Goal: Information Seeking & Learning: Learn about a topic

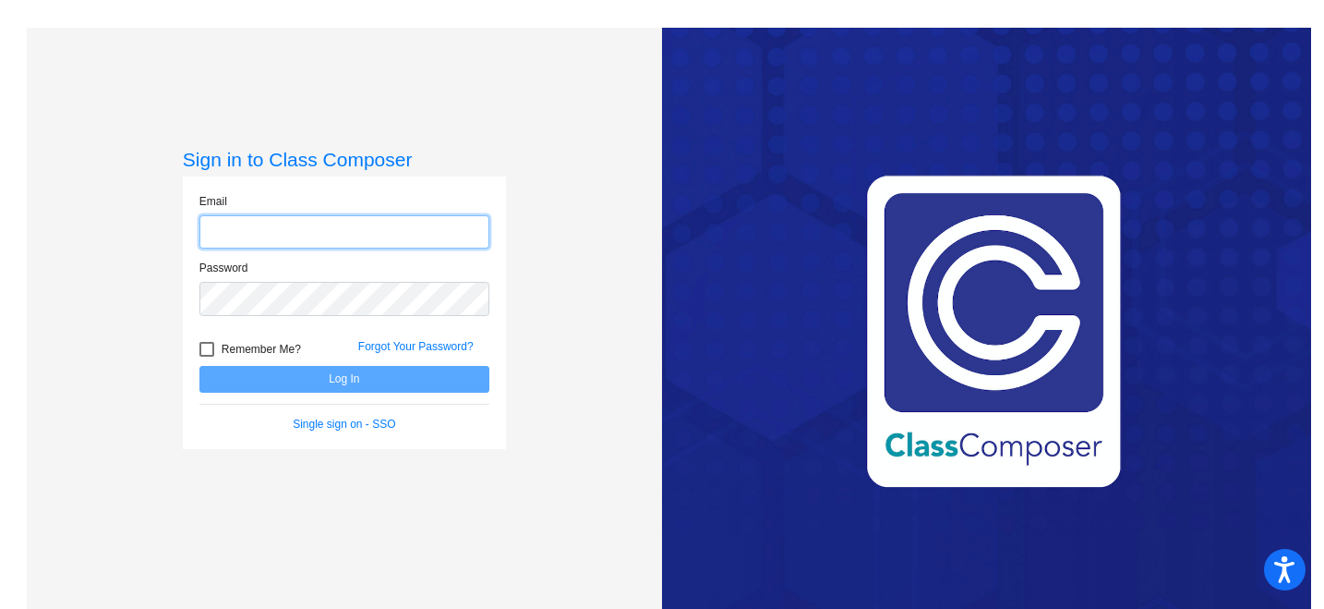
type input "[EMAIL_ADDRESS][DOMAIN_NAME]"
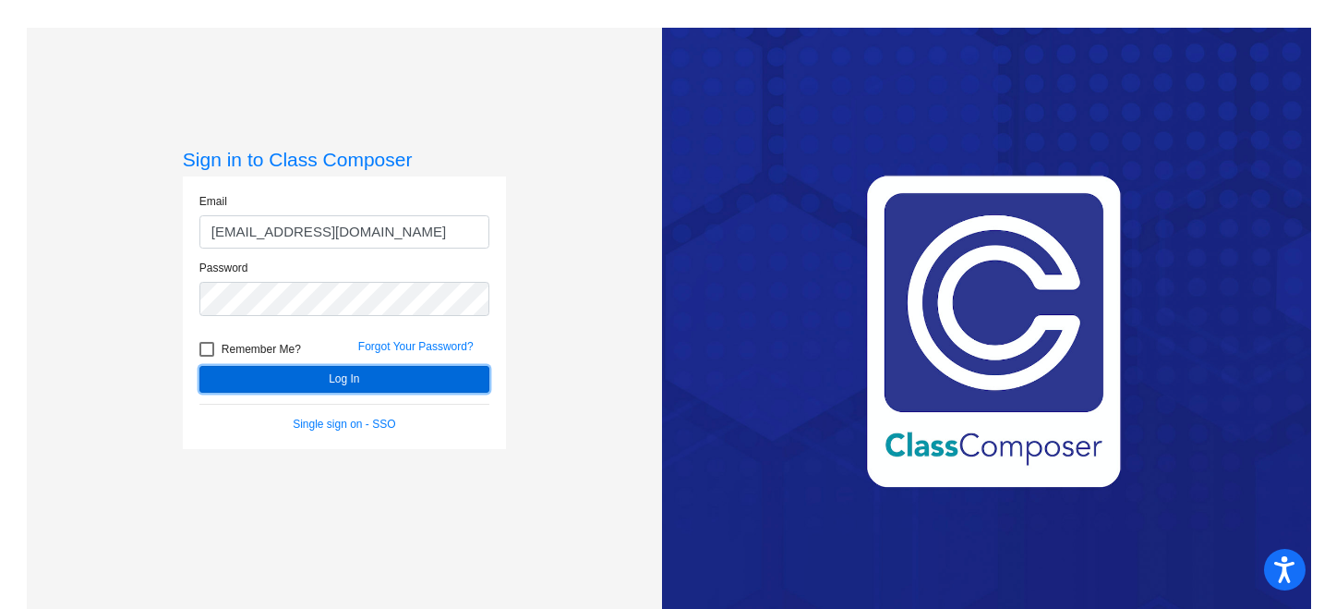
click at [387, 388] on button "Log In" at bounding box center [344, 379] width 290 height 27
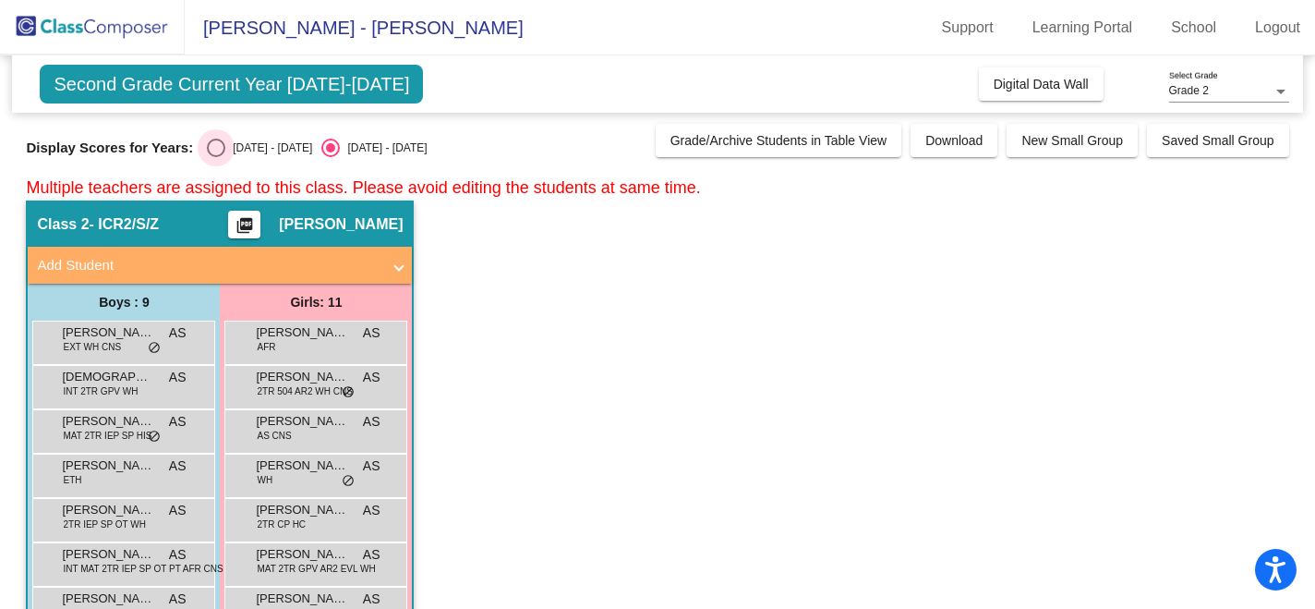
click at [217, 147] on div "Select an option" at bounding box center [216, 148] width 18 height 18
click at [216, 157] on input "[DATE] - [DATE]" at bounding box center [215, 157] width 1 height 1
radio input "true"
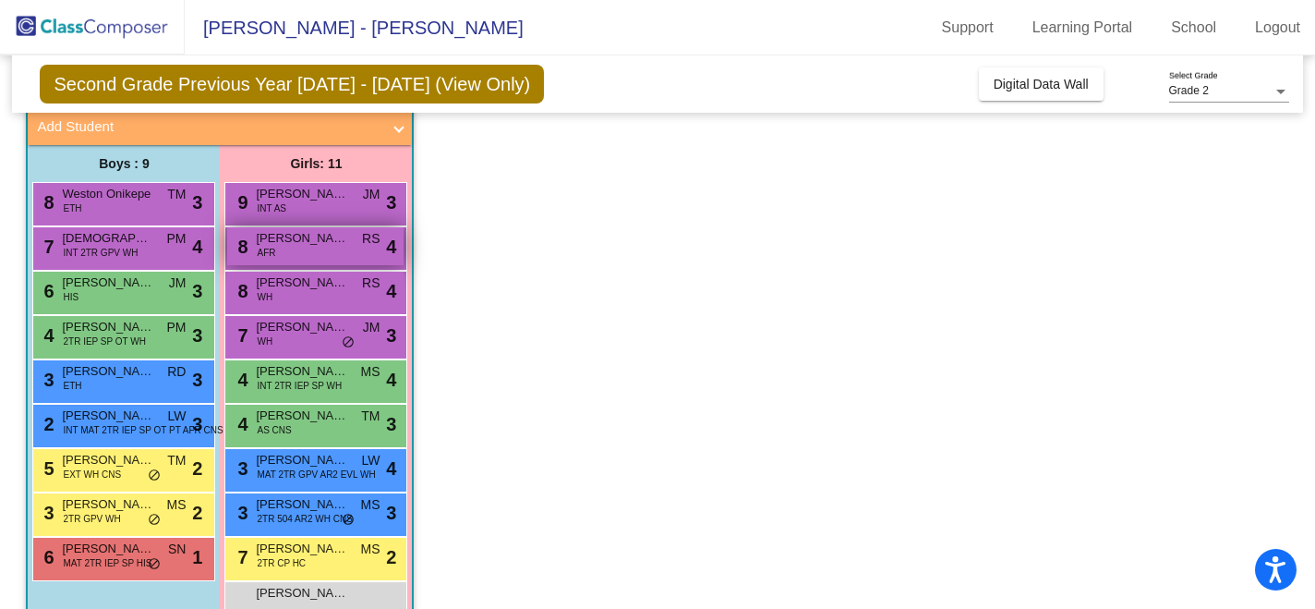
scroll to position [159, 0]
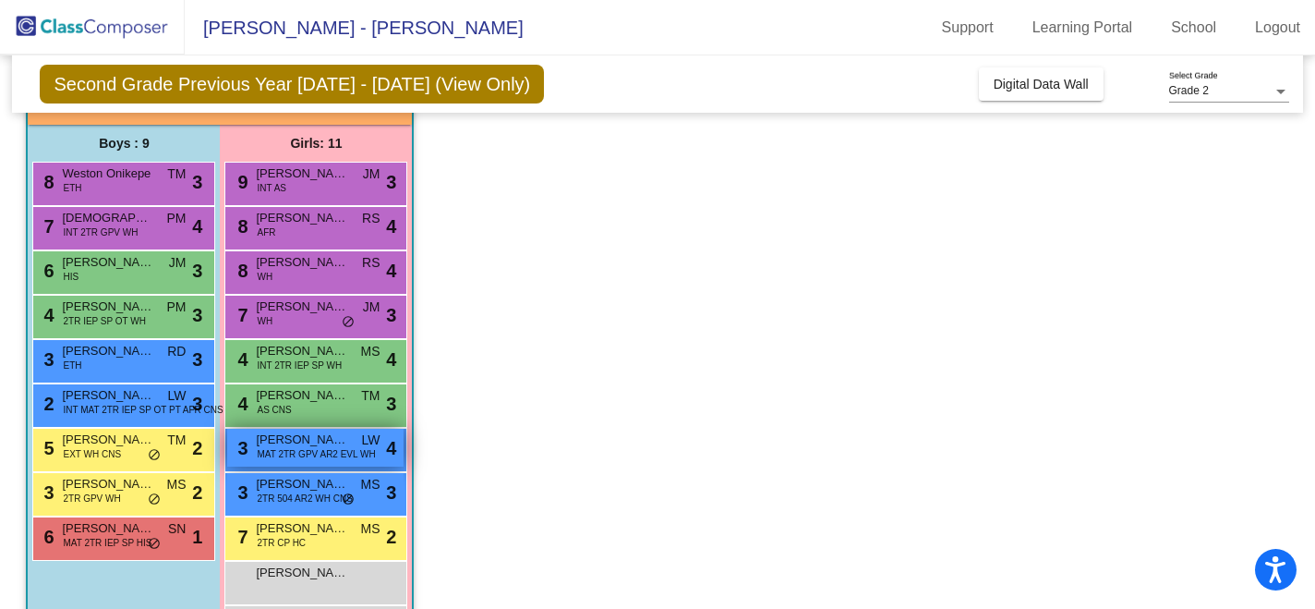
click at [309, 448] on span "MAT 2TR GPV AR2 EVL WH" at bounding box center [316, 454] width 118 height 14
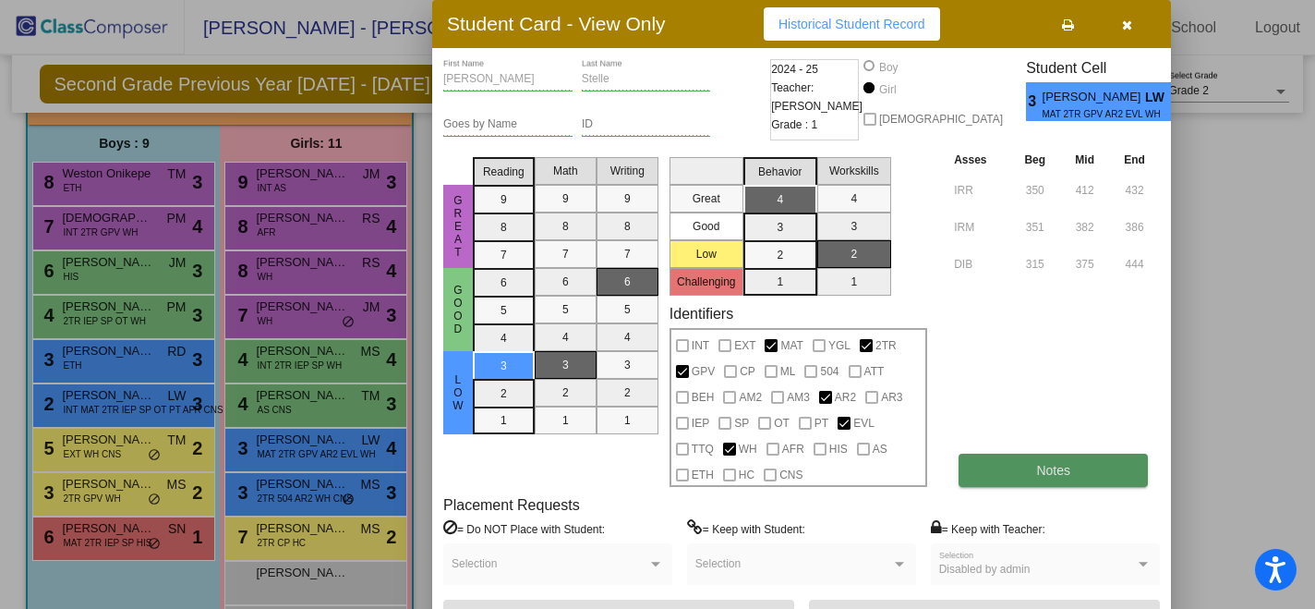
click at [1019, 465] on button "Notes" at bounding box center [1053, 469] width 189 height 33
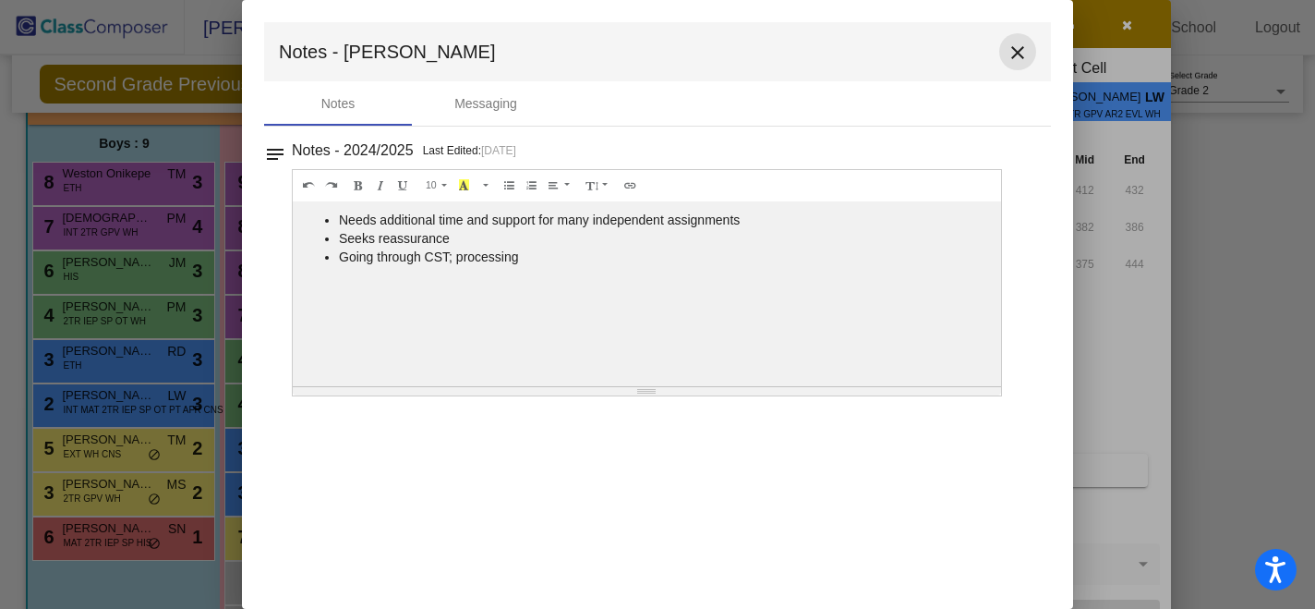
click at [1013, 55] on mat-icon "close" at bounding box center [1018, 53] width 22 height 22
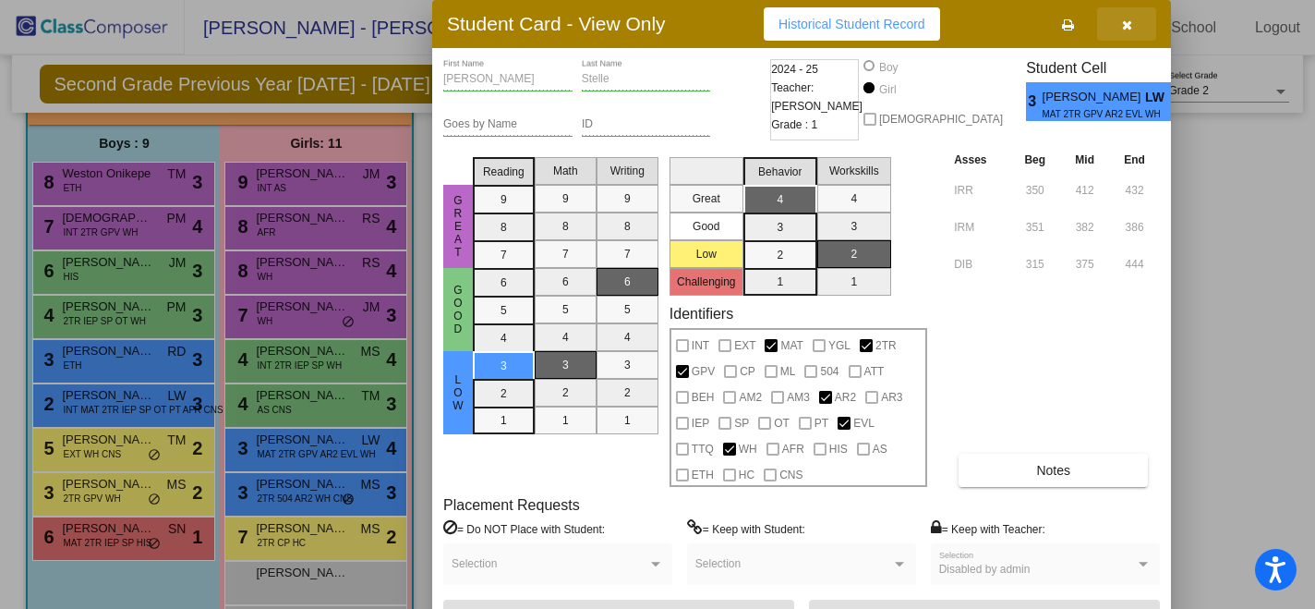
click at [1127, 33] on button "button" at bounding box center [1126, 23] width 59 height 33
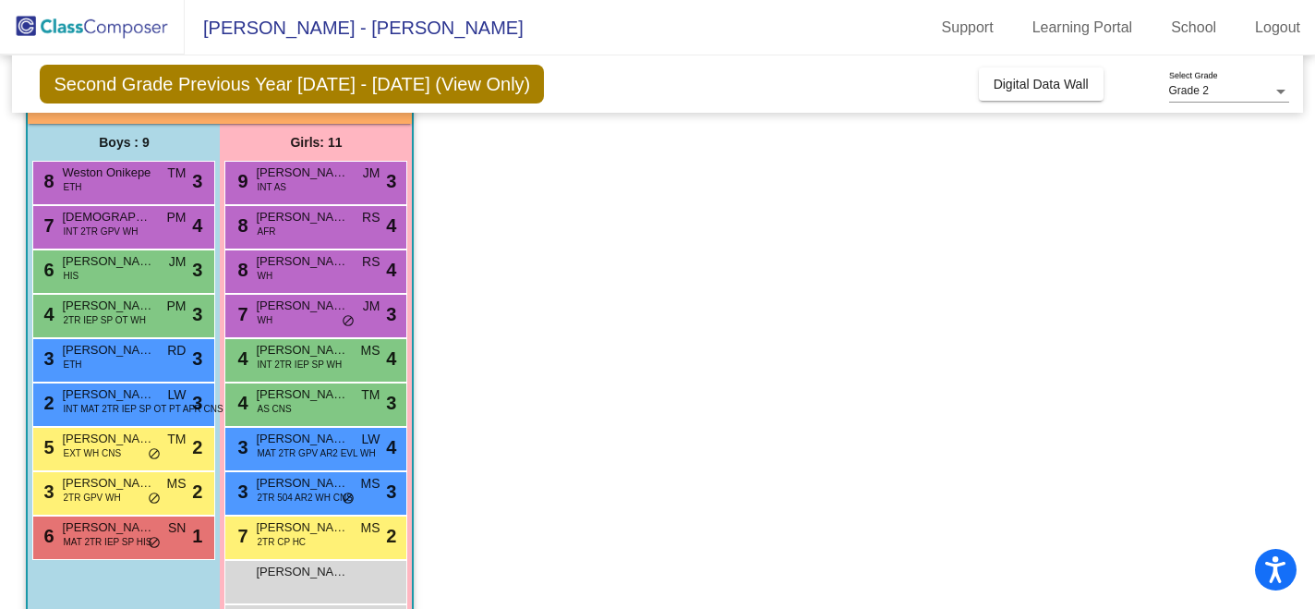
scroll to position [190, 0]
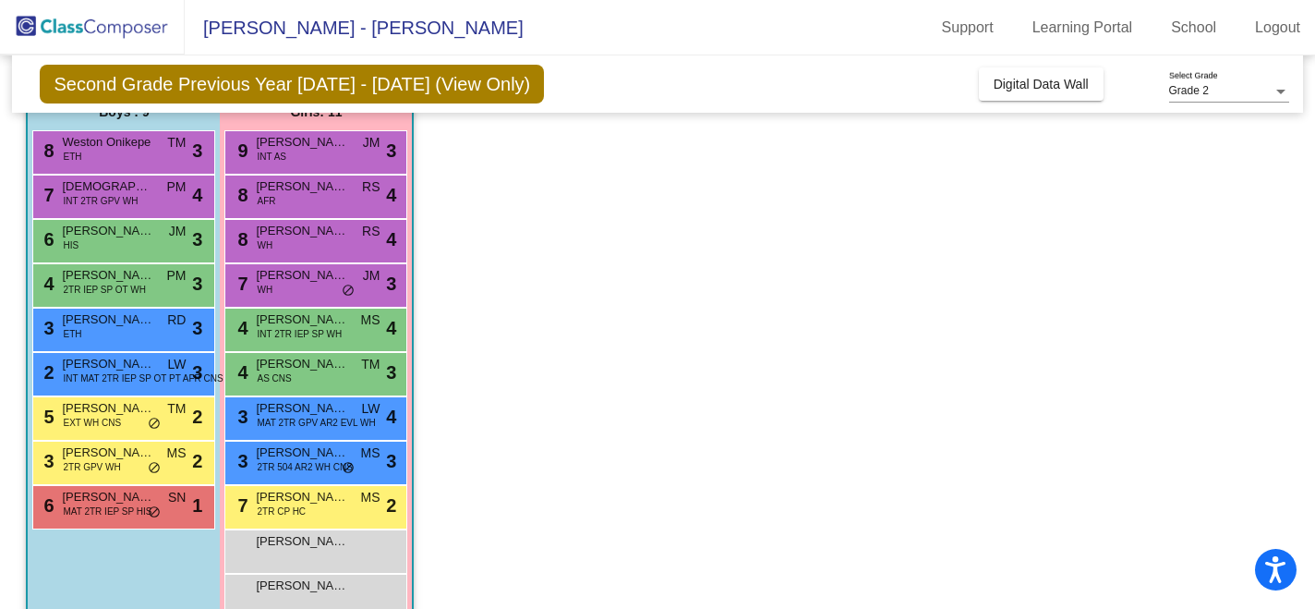
click at [959, 102] on div "Second Grade Previous Year [DATE] - [DATE] (View Only) Add, Move, or Retain Stu…" at bounding box center [657, 83] width 1290 height 57
click at [1001, 90] on span "Digital Data Wall" at bounding box center [1041, 84] width 95 height 15
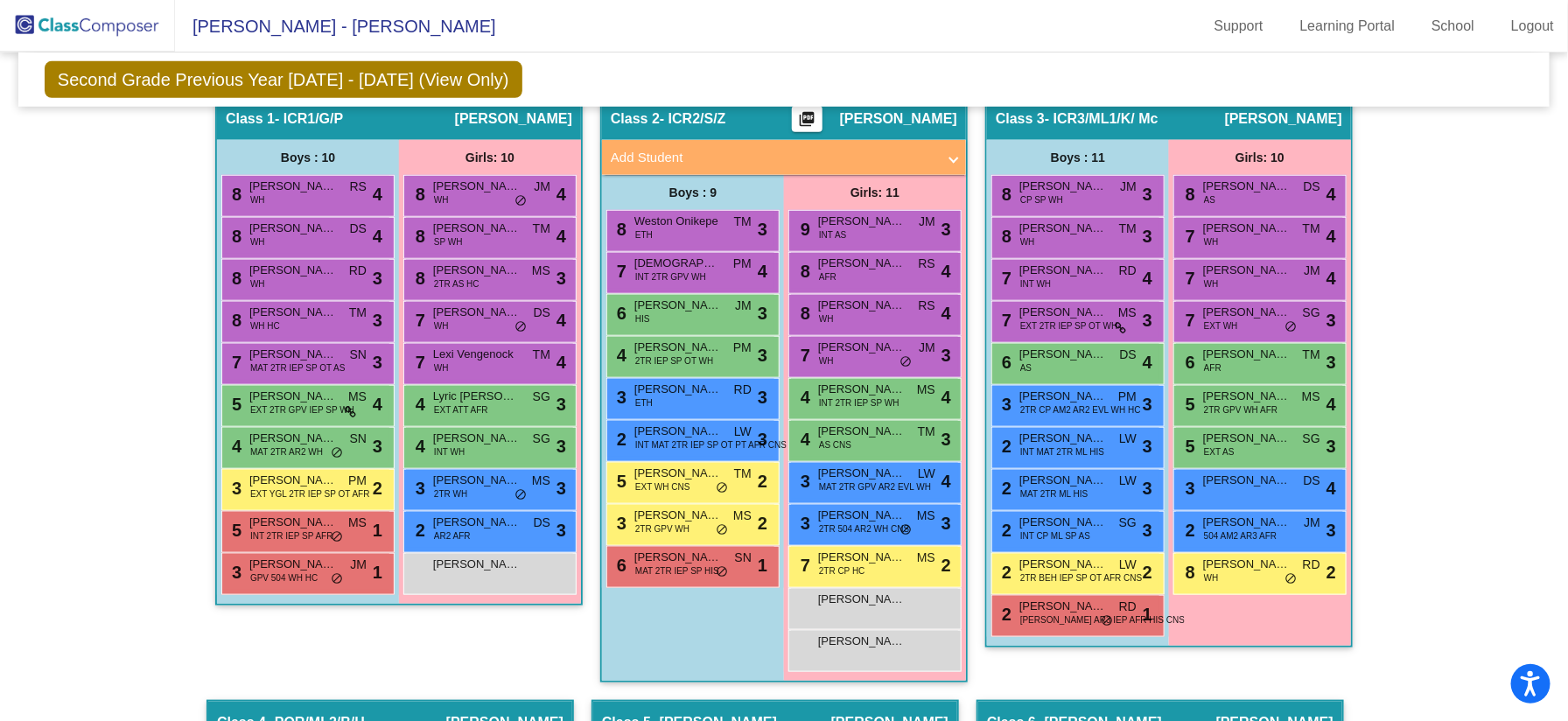
scroll to position [606, 0]
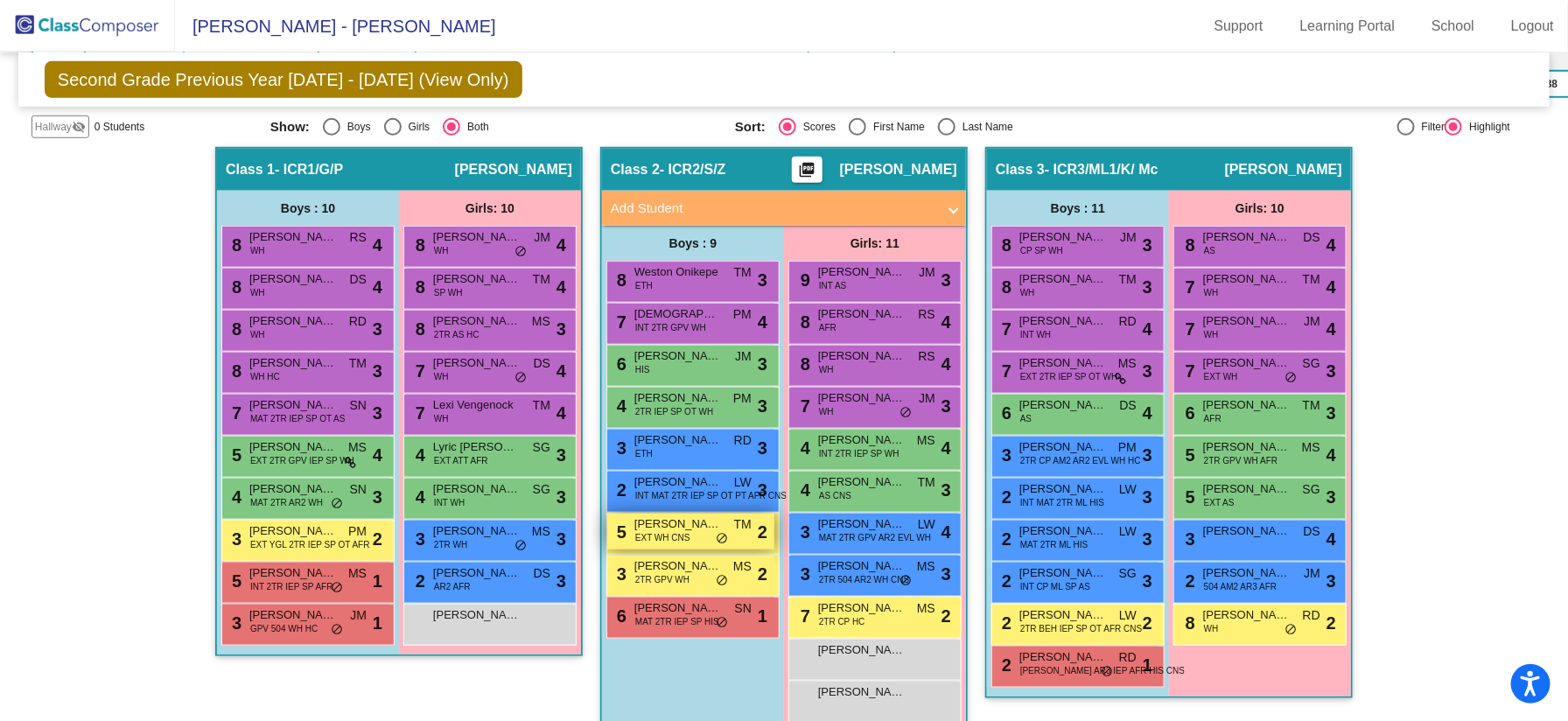
click at [696, 526] on span "[PERSON_NAME]" at bounding box center [677, 524] width 87 height 17
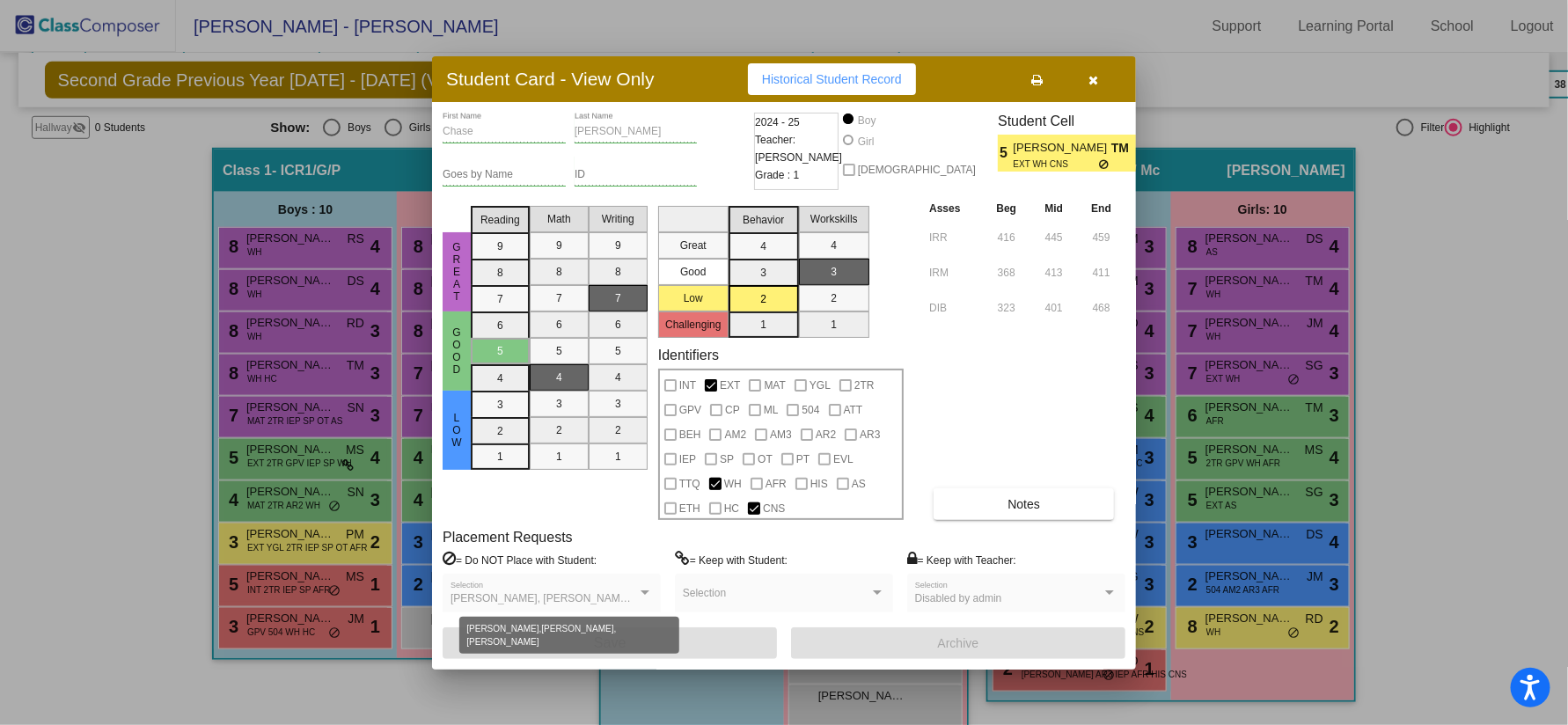
click at [642, 579] on div at bounding box center [645, 593] width 16 height 12
click at [1086, 83] on button "button" at bounding box center [1093, 78] width 56 height 31
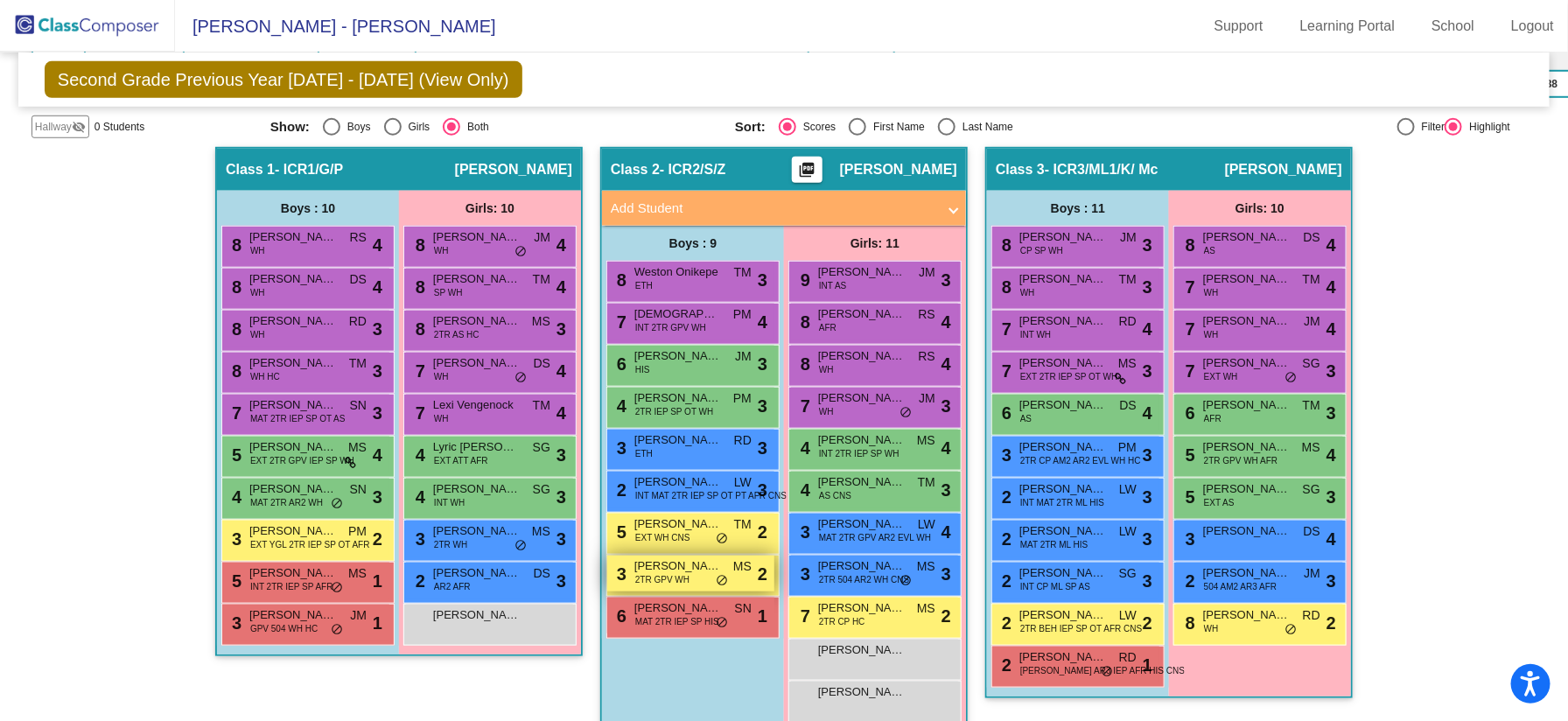
click at [683, 566] on span "[PERSON_NAME]" at bounding box center [677, 566] width 87 height 17
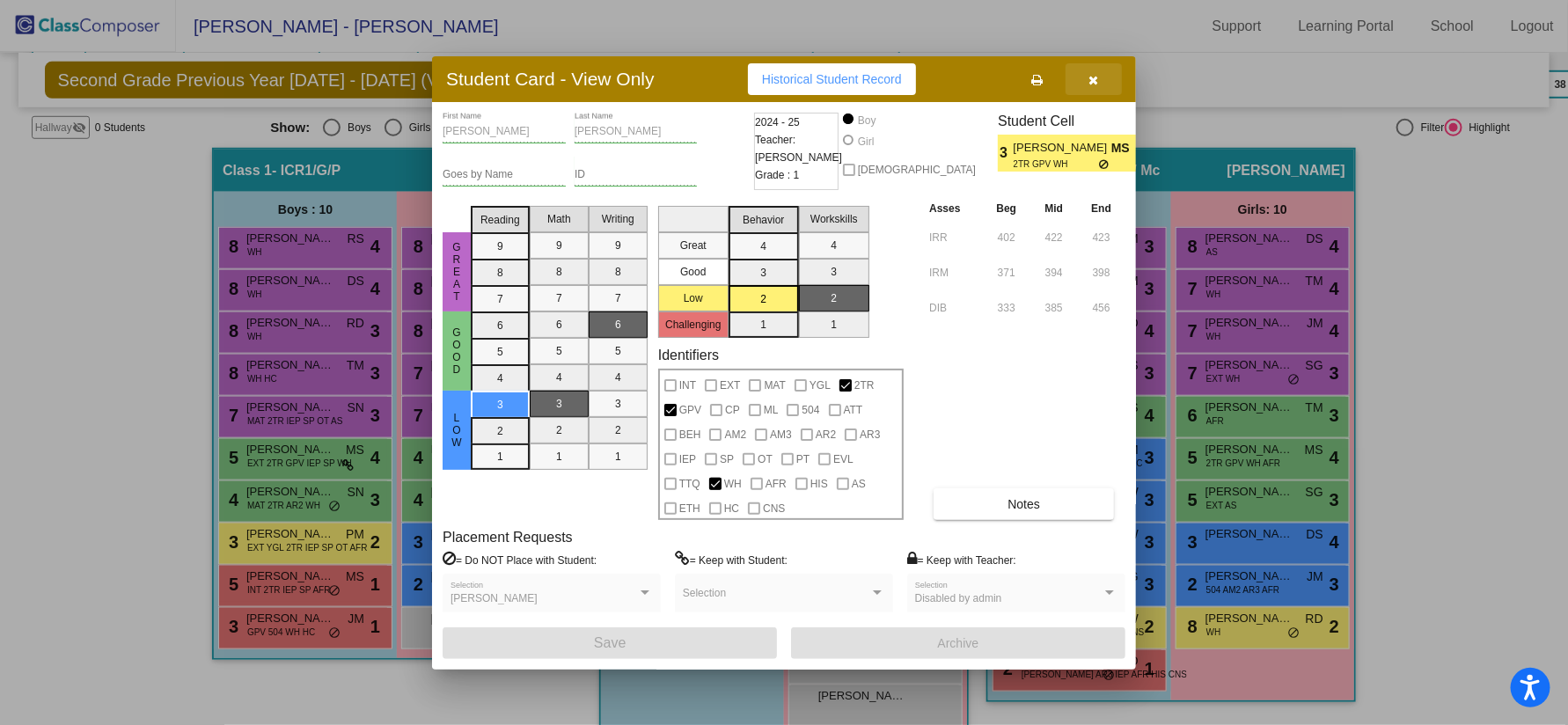
click at [1092, 88] on button "button" at bounding box center [1093, 78] width 56 height 31
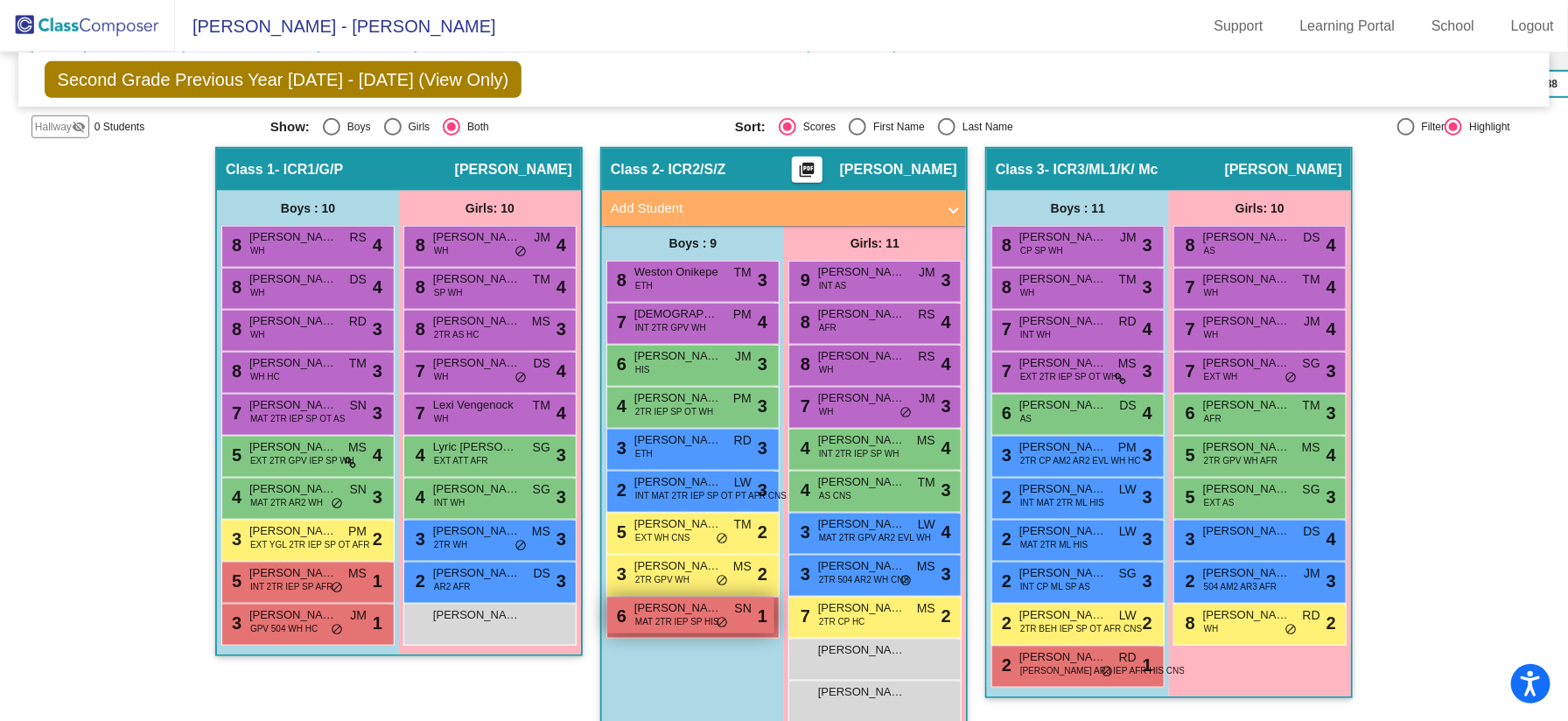
click at [671, 576] on span "[PERSON_NAME]" at bounding box center [677, 608] width 87 height 17
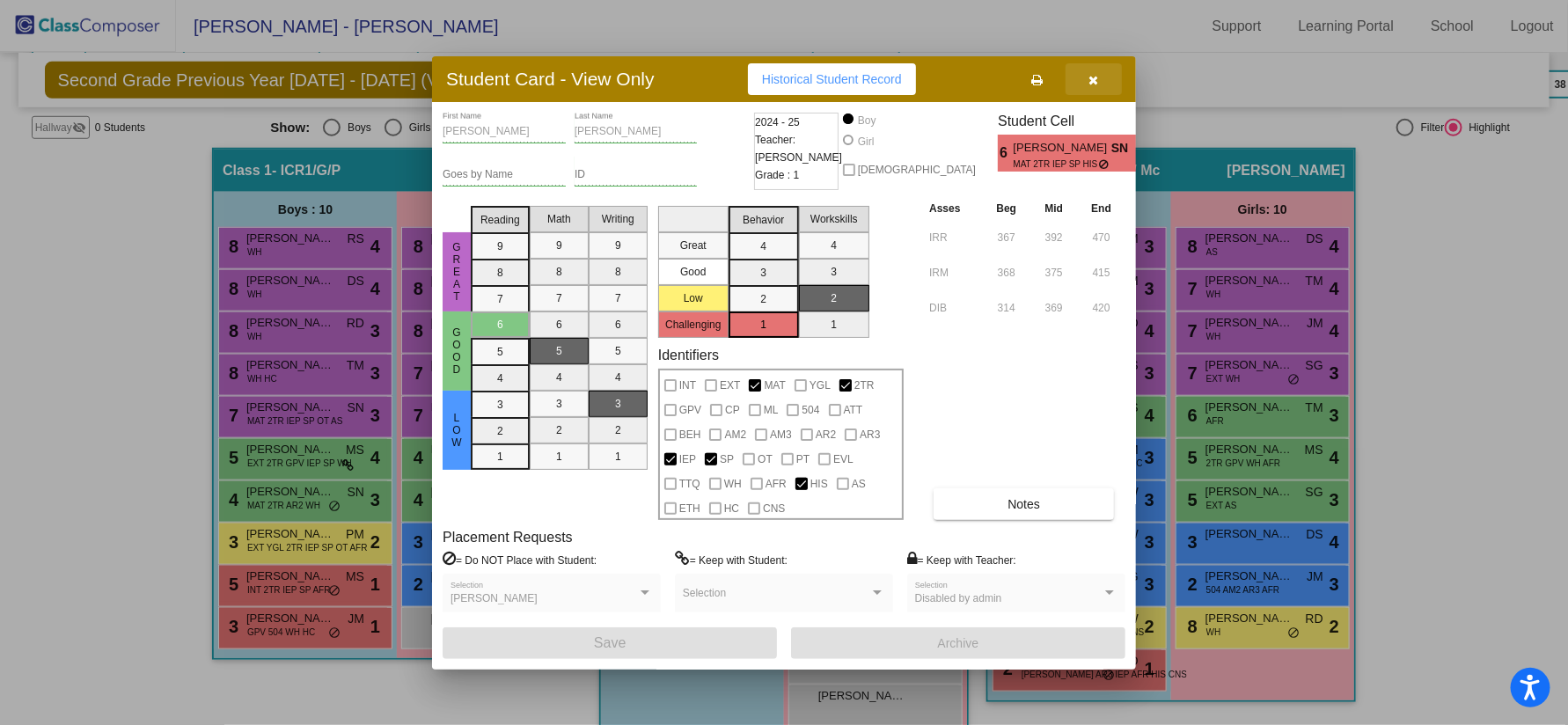
click at [1099, 80] on button "button" at bounding box center [1093, 78] width 56 height 31
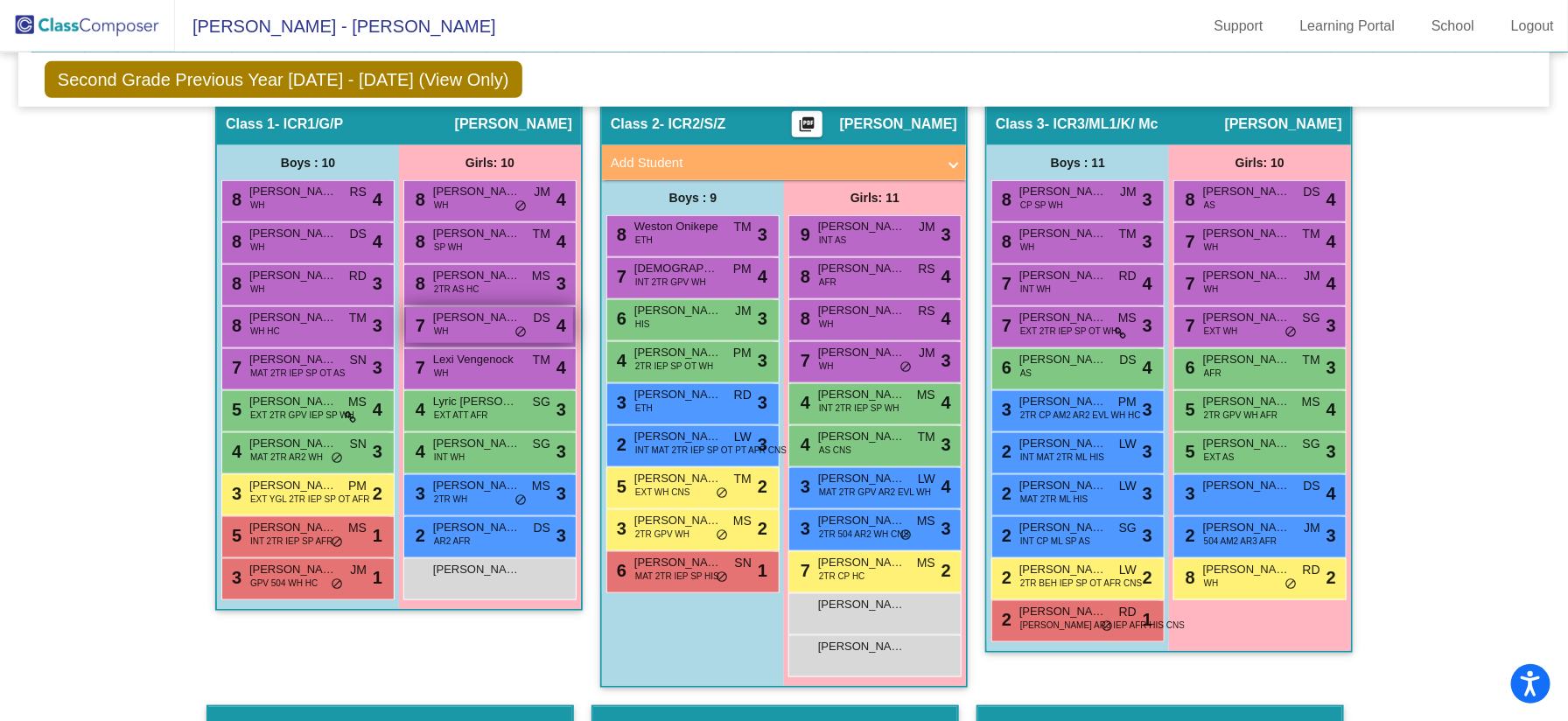
scroll to position [658, 0]
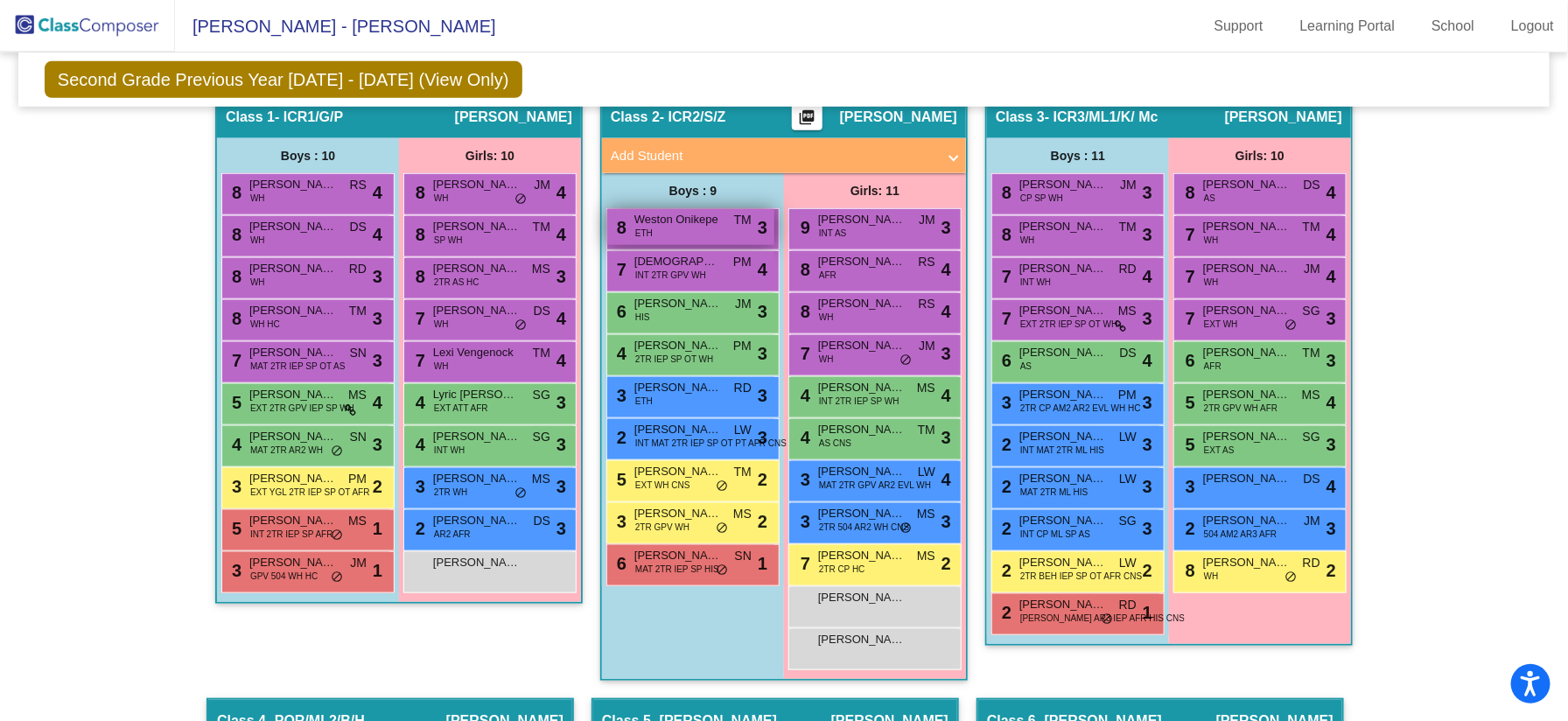
click at [740, 211] on span "TM" at bounding box center [743, 220] width 17 height 18
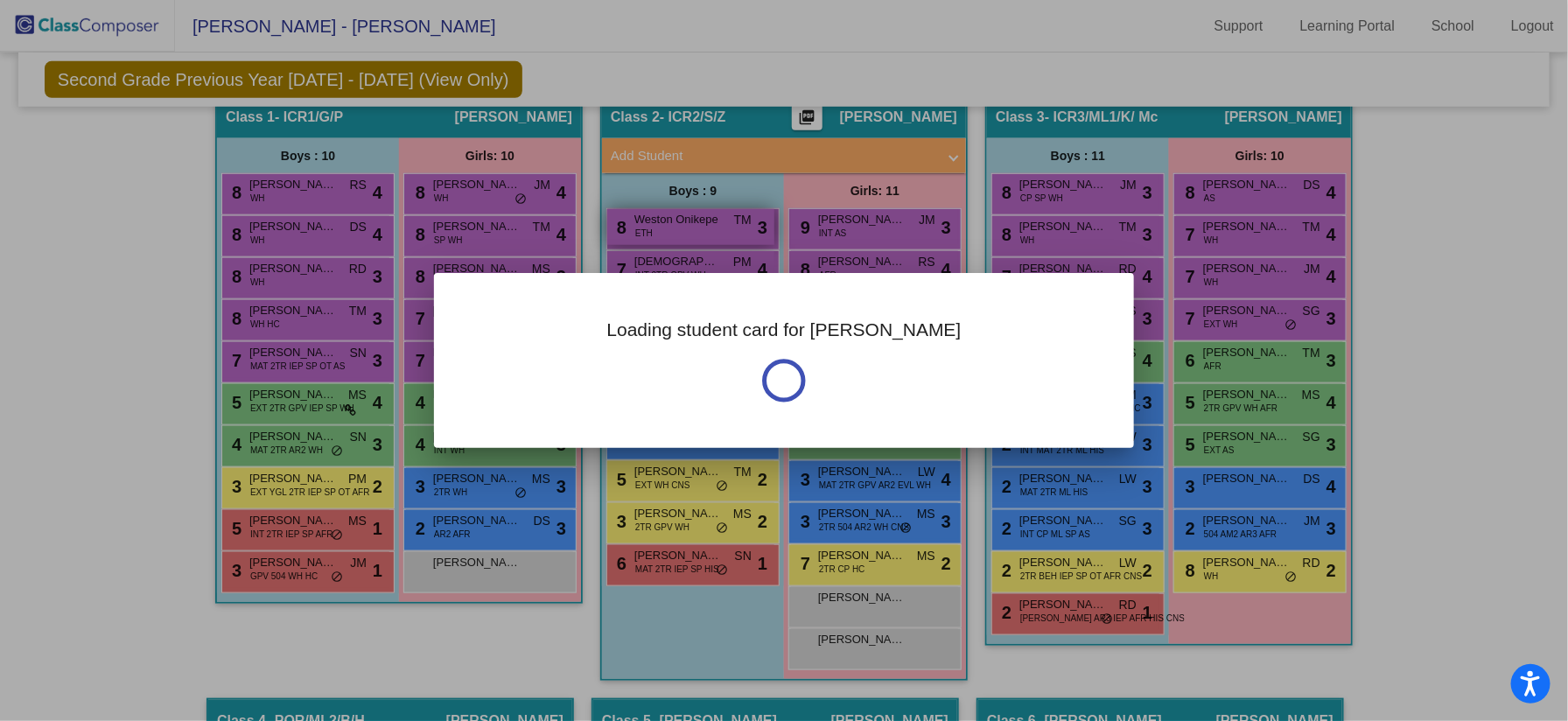
click at [740, 210] on div at bounding box center [784, 360] width 1568 height 721
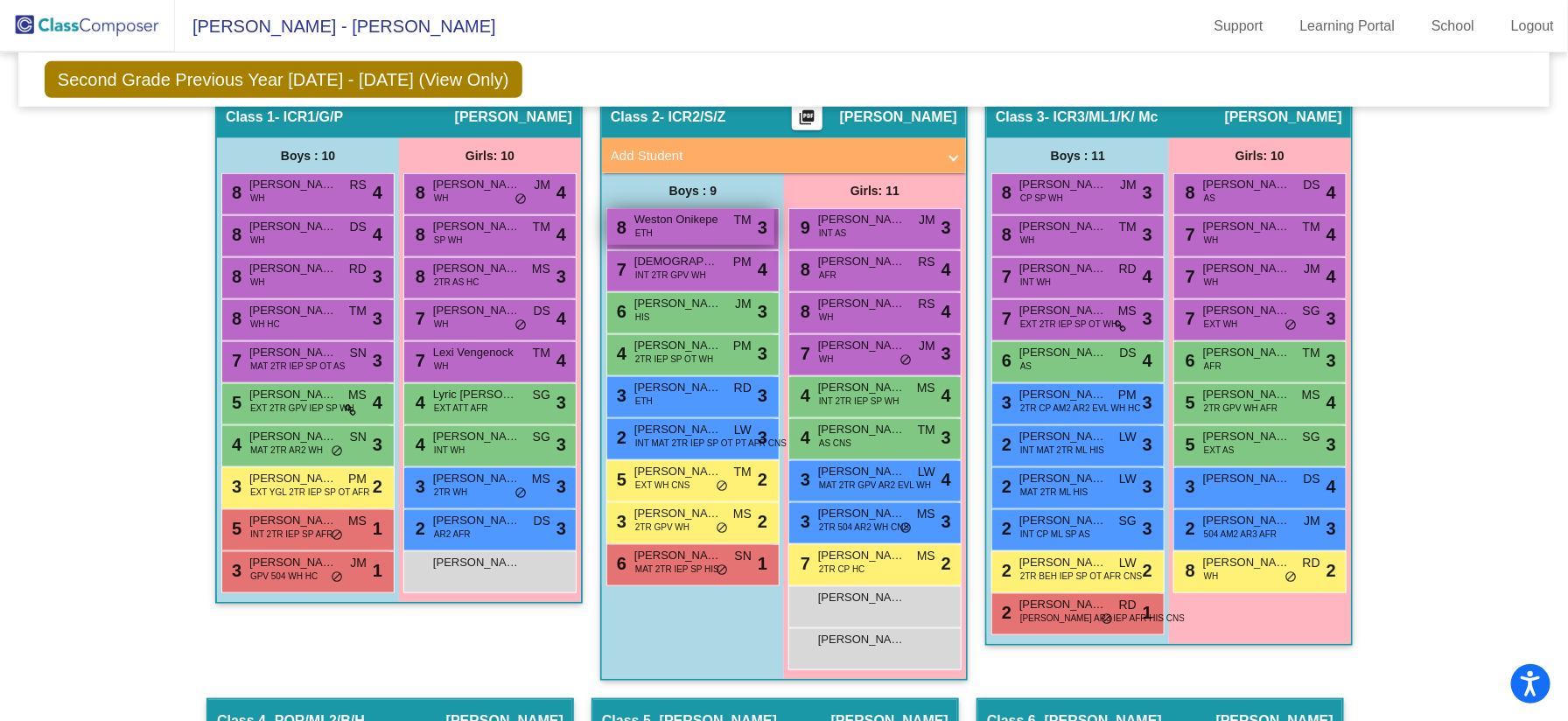
click at [737, 223] on span "TM" at bounding box center [743, 220] width 17 height 18
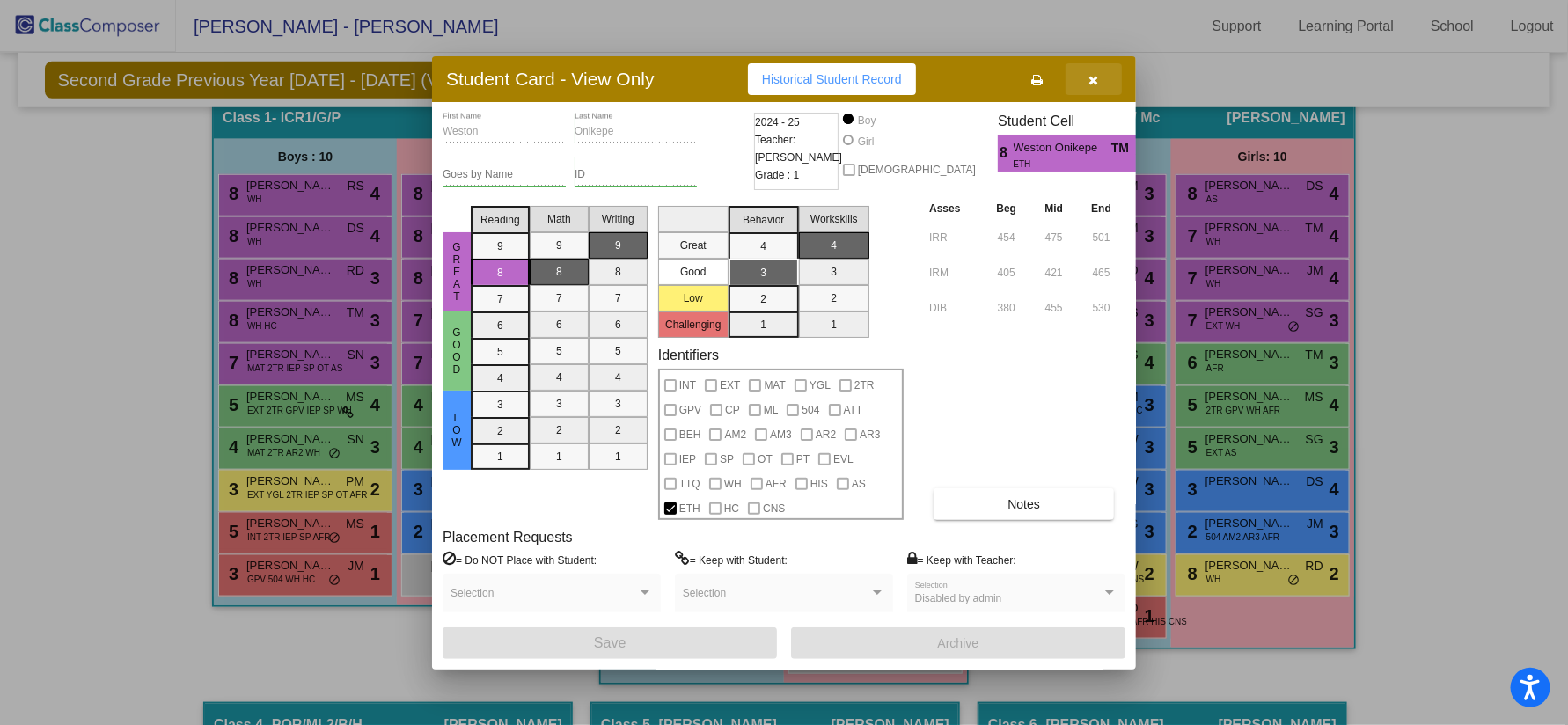
click at [1095, 84] on icon "button" at bounding box center [1094, 80] width 10 height 12
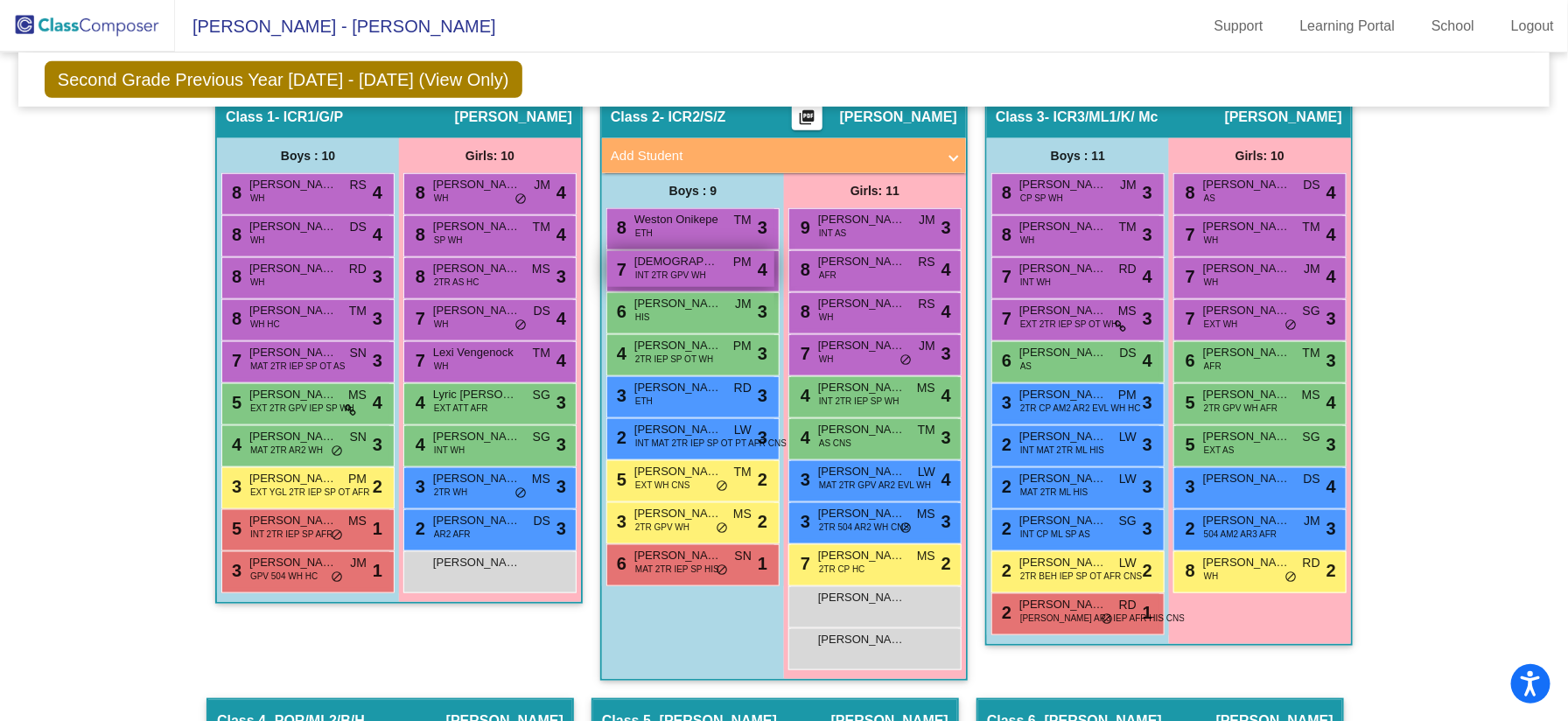
click at [716, 259] on span "[DEMOGRAPHIC_DATA][PERSON_NAME]" at bounding box center [677, 261] width 87 height 17
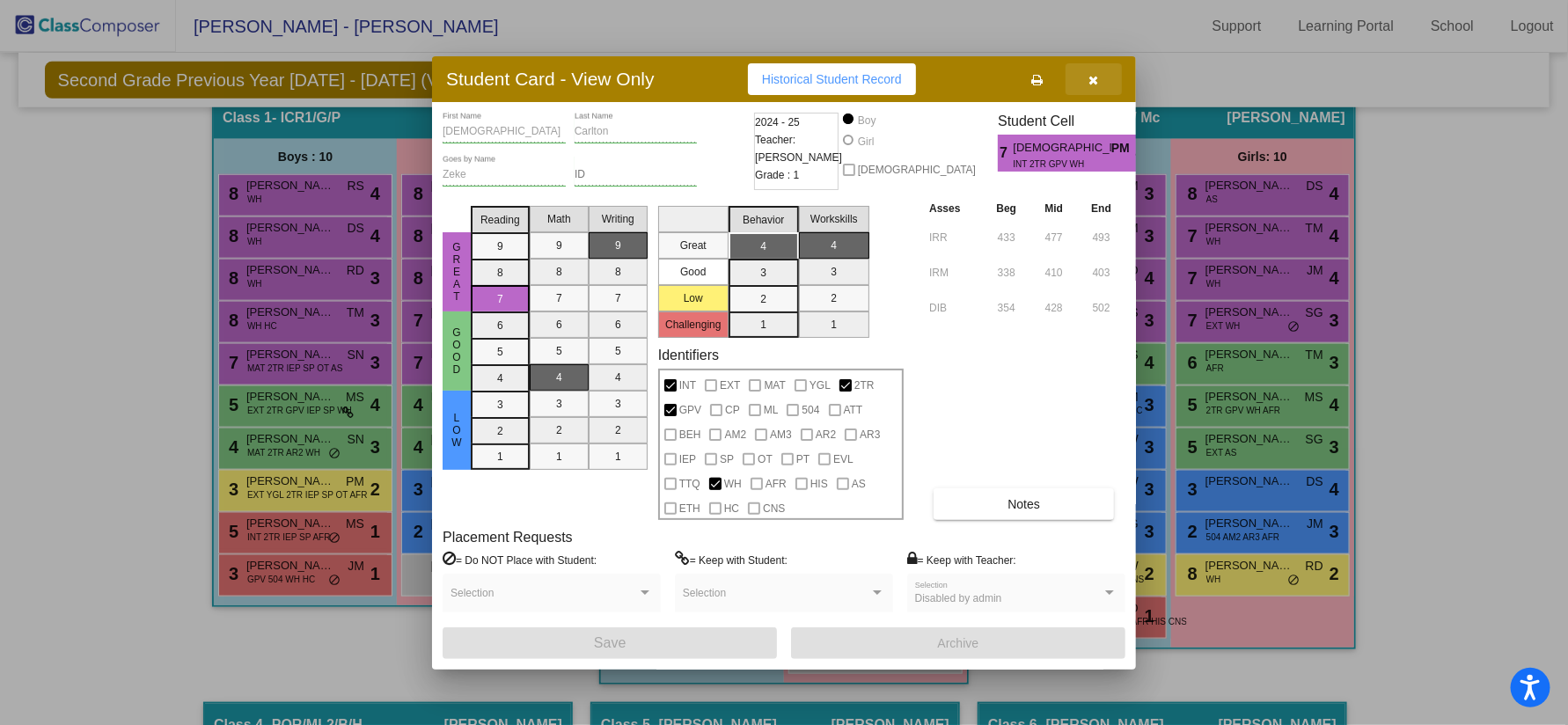
click at [1096, 75] on icon "button" at bounding box center [1094, 80] width 10 height 12
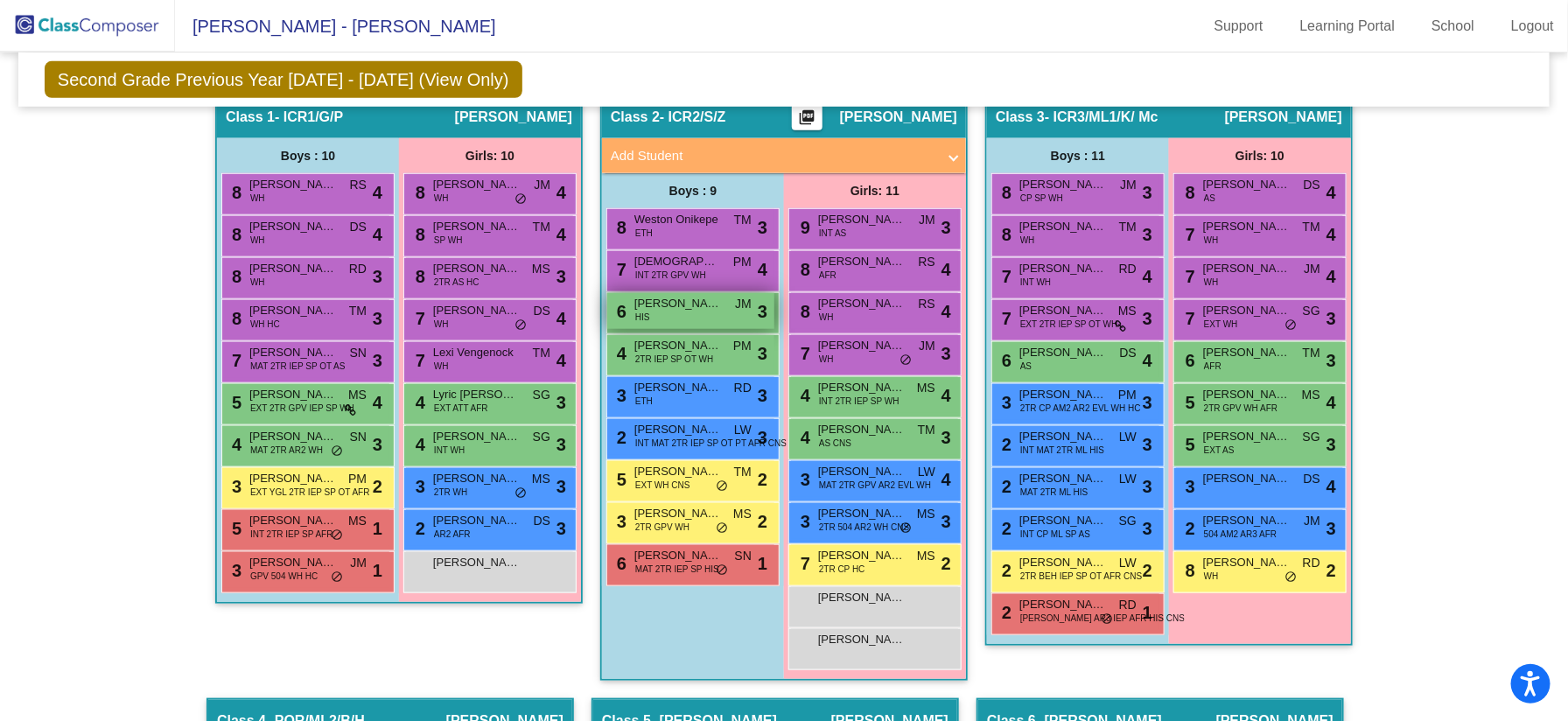
click at [710, 297] on span "[PERSON_NAME]" at bounding box center [677, 303] width 87 height 17
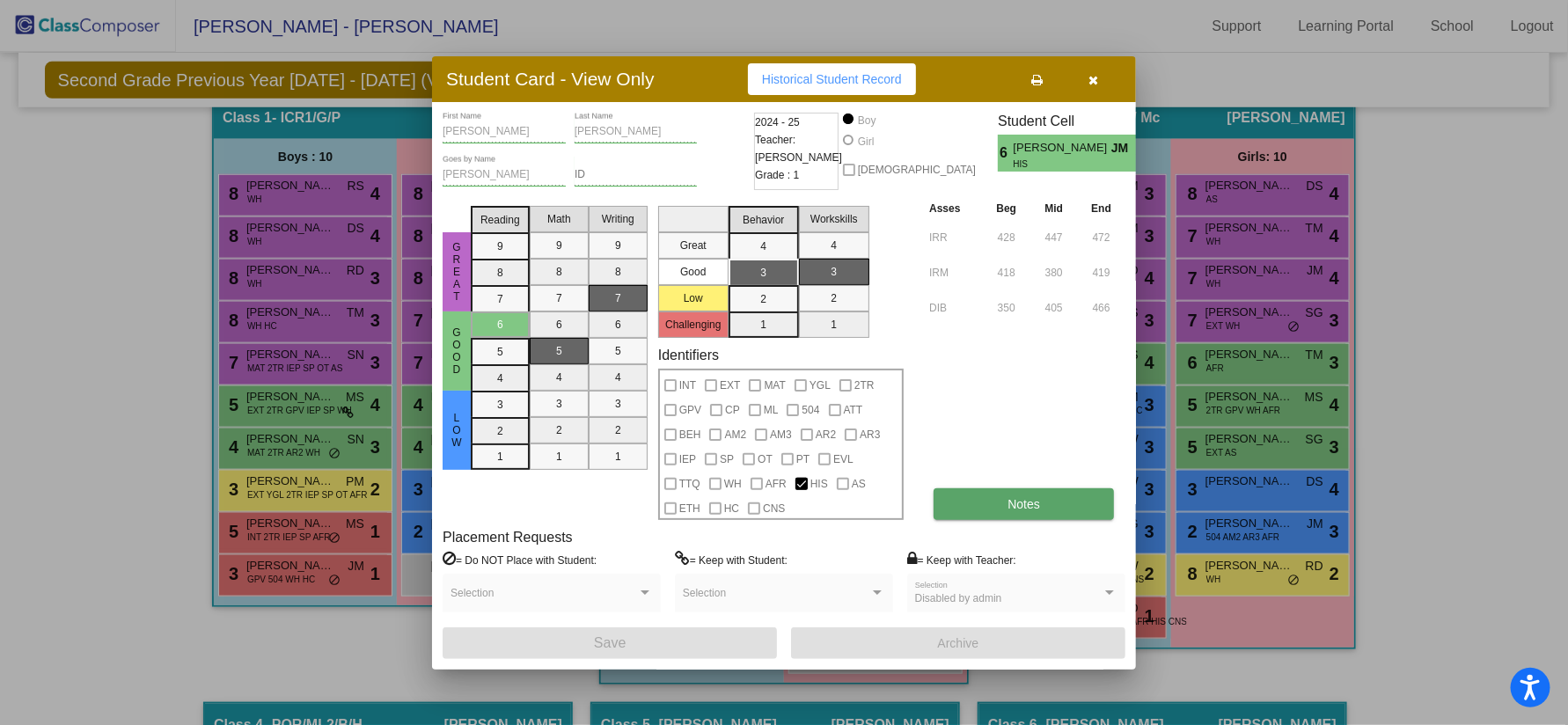
click at [1022, 512] on button "Notes" at bounding box center [1023, 503] width 180 height 31
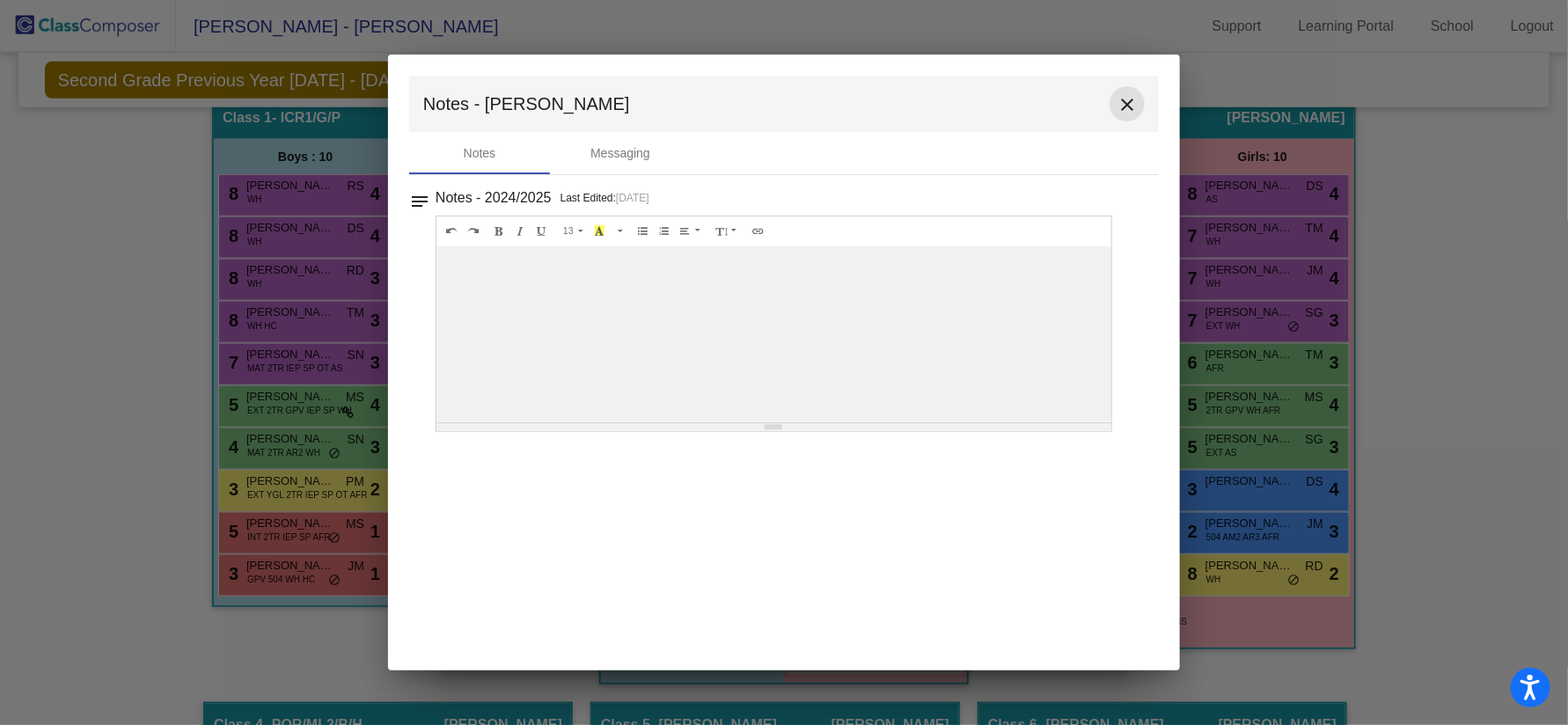
click at [1134, 103] on mat-icon "close" at bounding box center [1127, 105] width 21 height 21
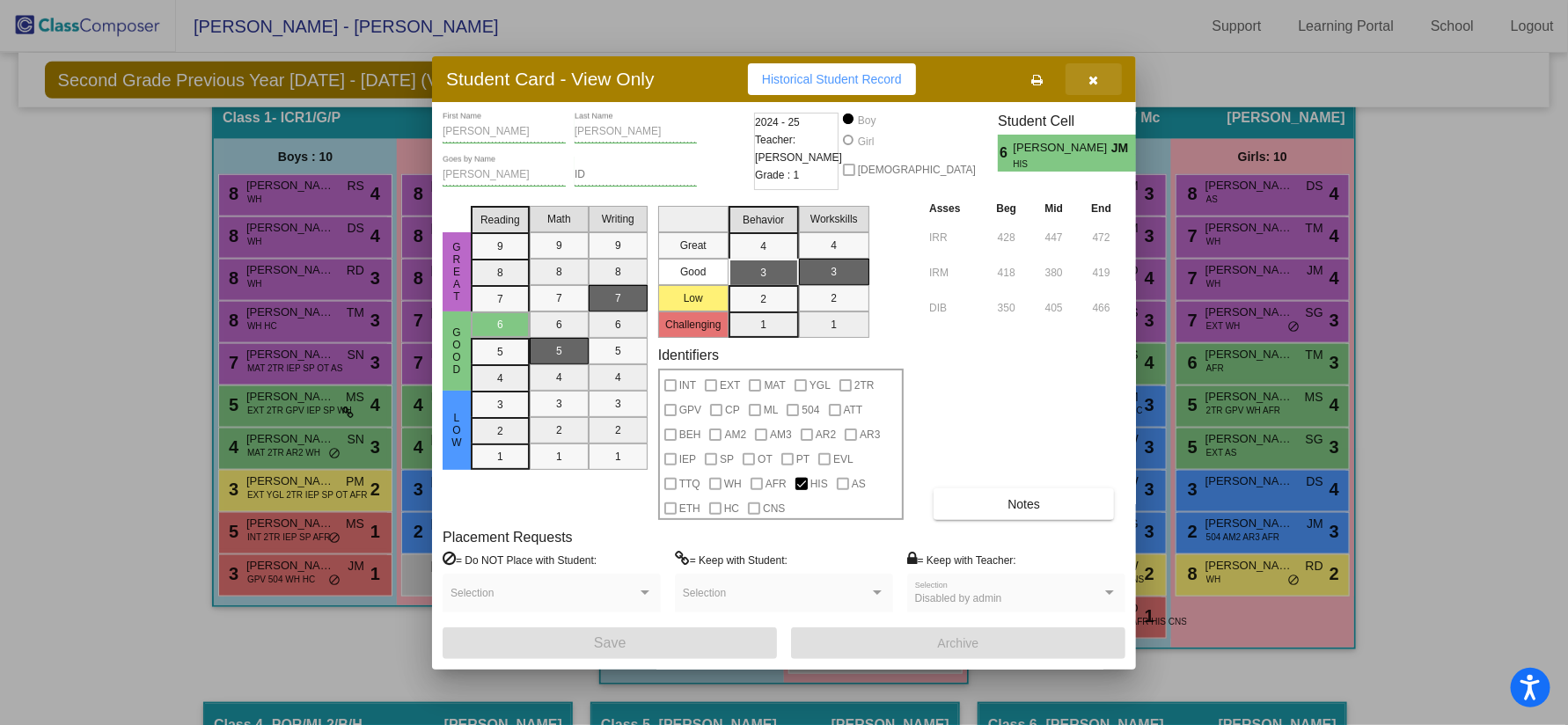
click at [1099, 82] on button "button" at bounding box center [1093, 78] width 56 height 31
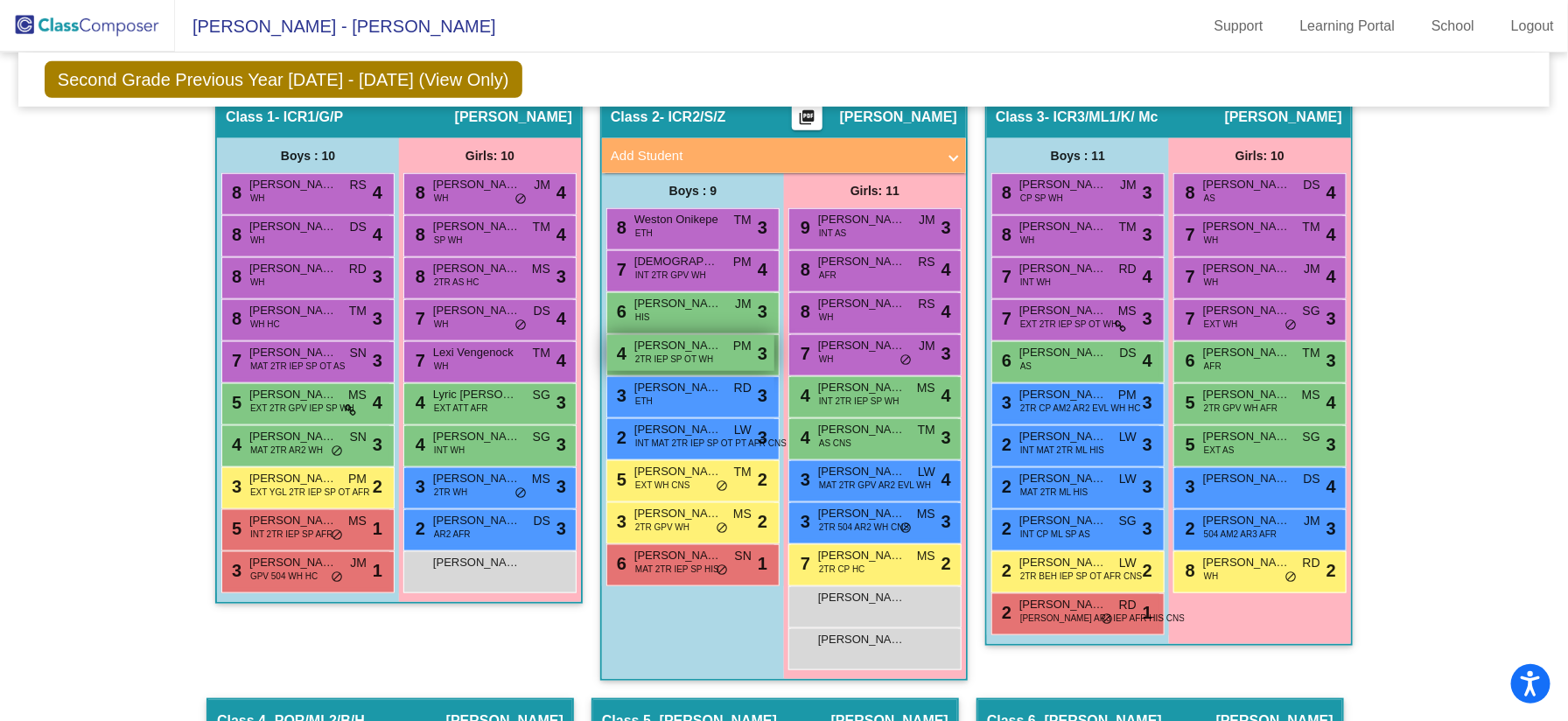
click at [669, 356] on span "2TR IEP SP OT WH" at bounding box center [674, 359] width 78 height 13
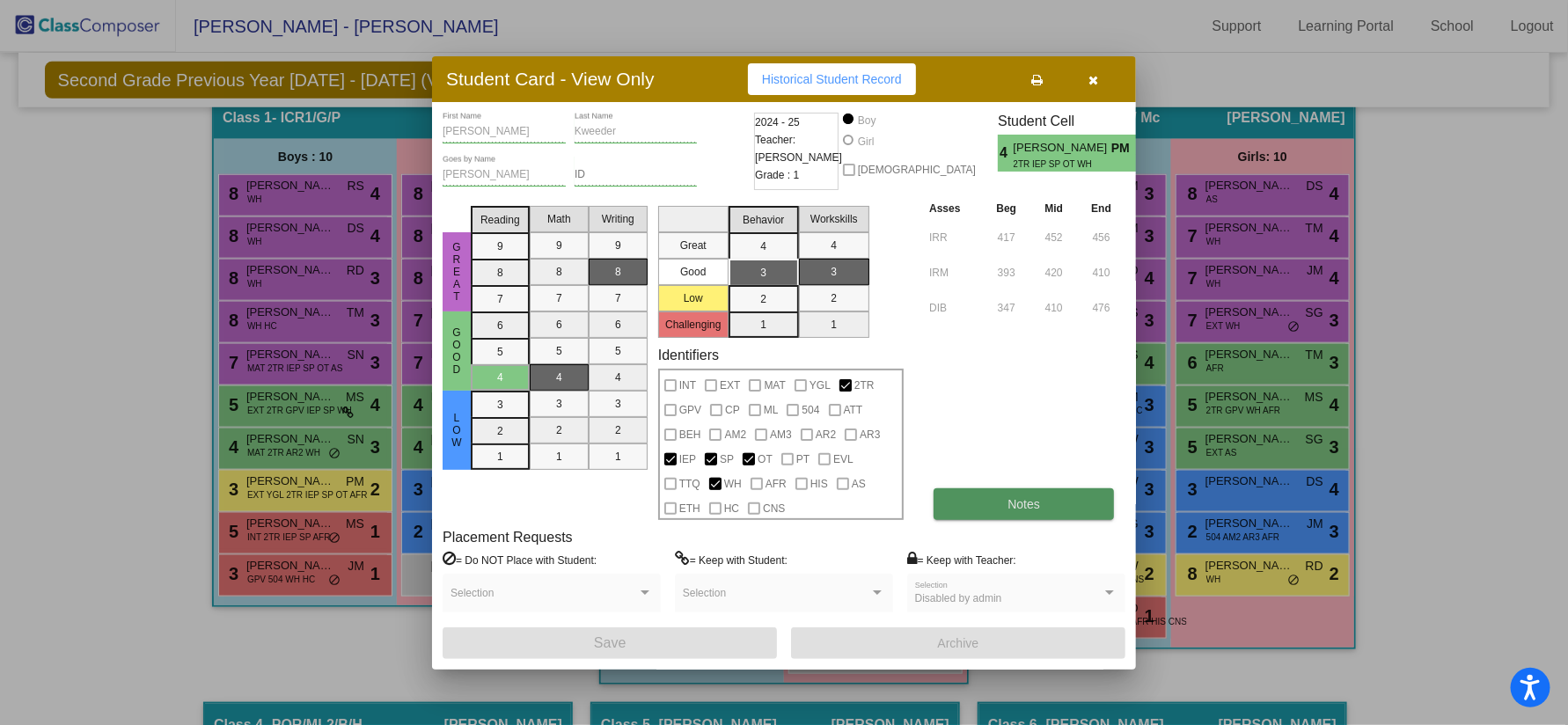
click at [963, 510] on button "Notes" at bounding box center [1023, 503] width 180 height 31
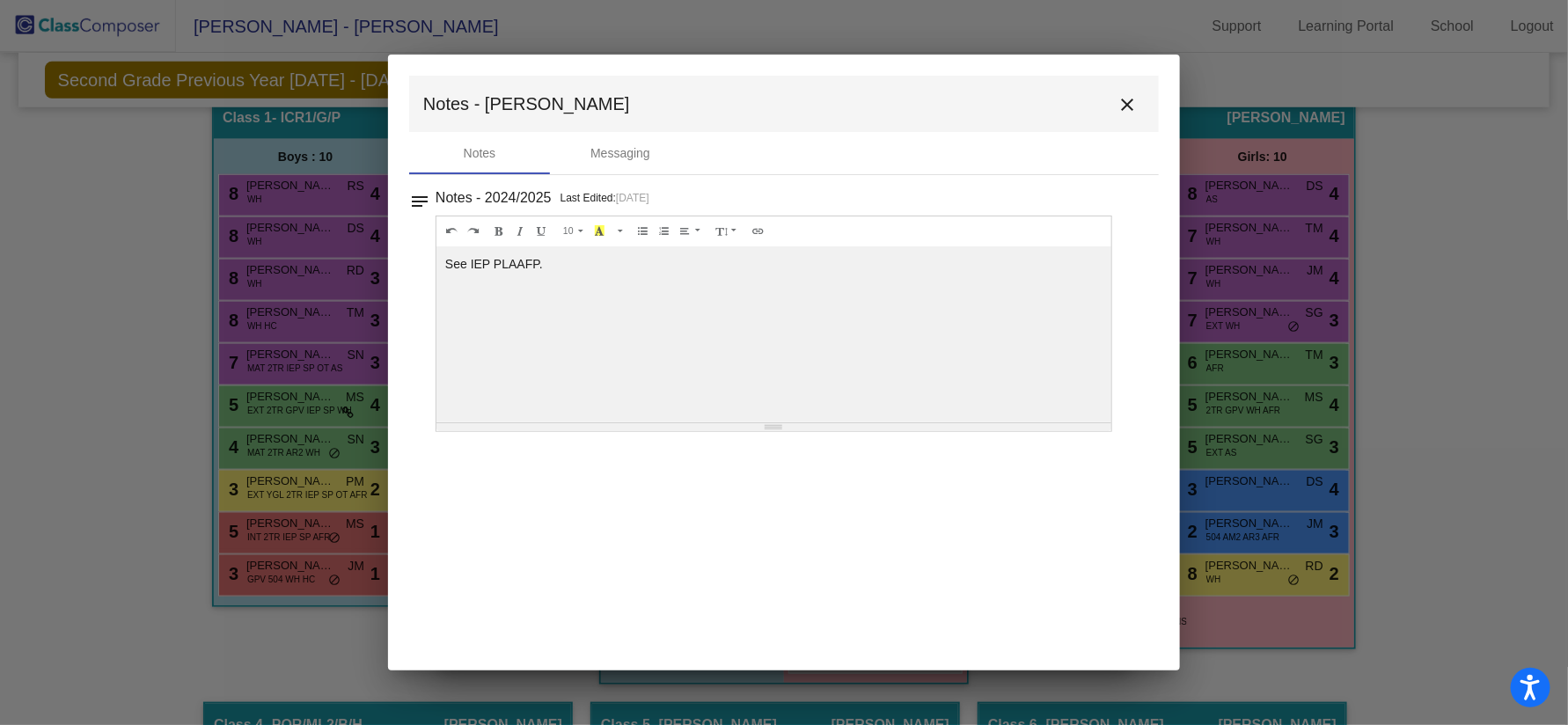
click at [1136, 106] on mat-icon "close" at bounding box center [1127, 105] width 21 height 21
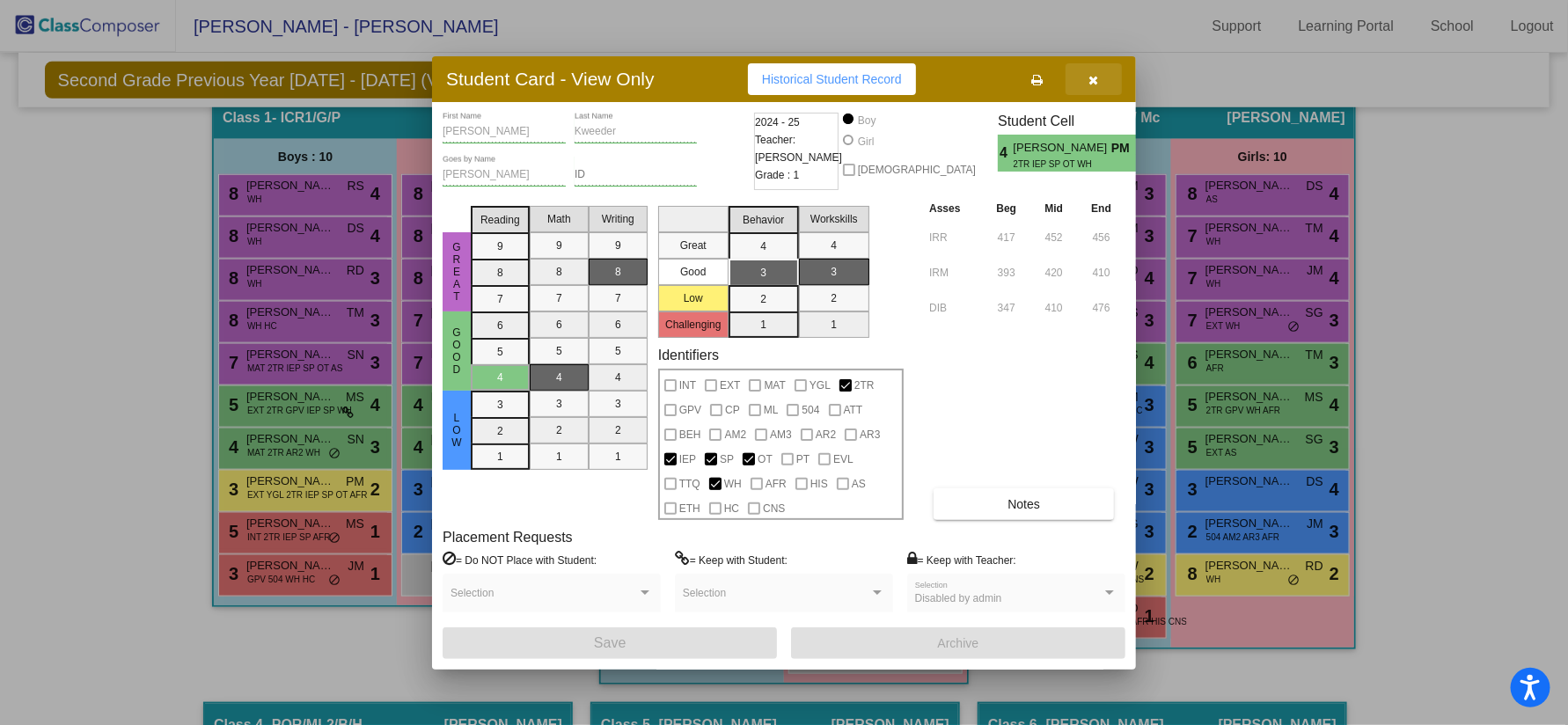
click at [1097, 73] on span "button" at bounding box center [1094, 79] width 10 height 14
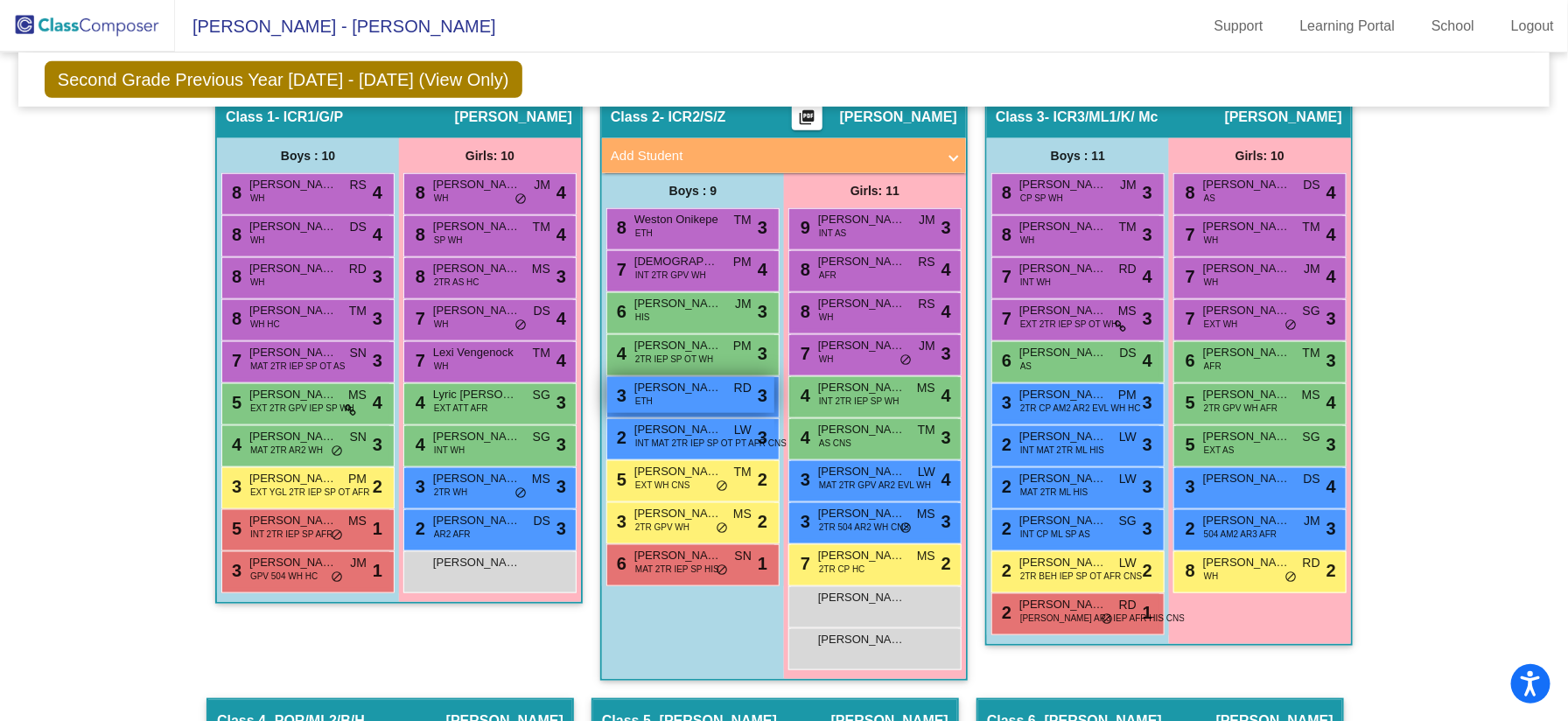
click at [725, 394] on div "3 [PERSON_NAME] Sud ETH RD lock do_not_disturb_alt 3" at bounding box center [691, 395] width 167 height 36
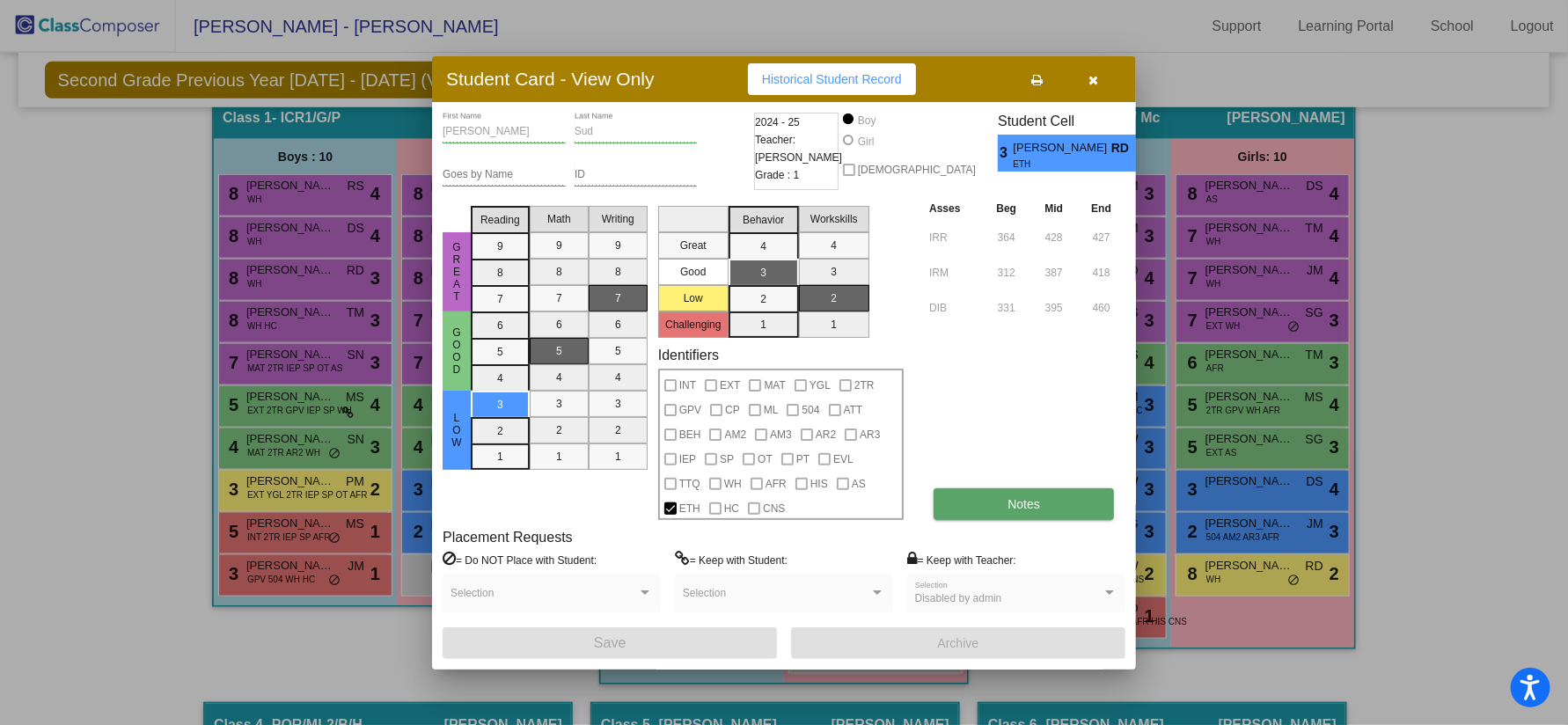
click at [1008, 512] on button "Notes" at bounding box center [1023, 503] width 180 height 31
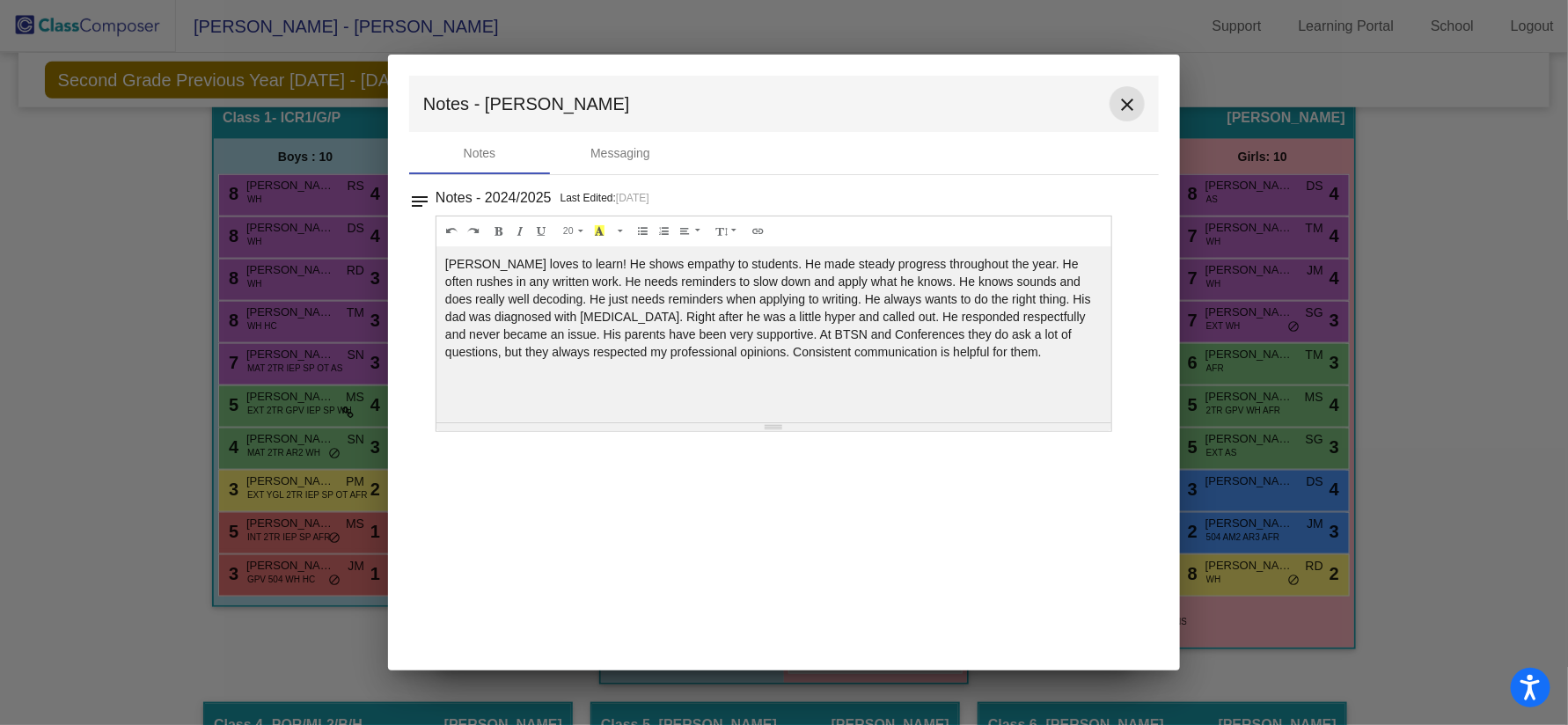
click at [1131, 120] on button "close" at bounding box center [1126, 103] width 35 height 35
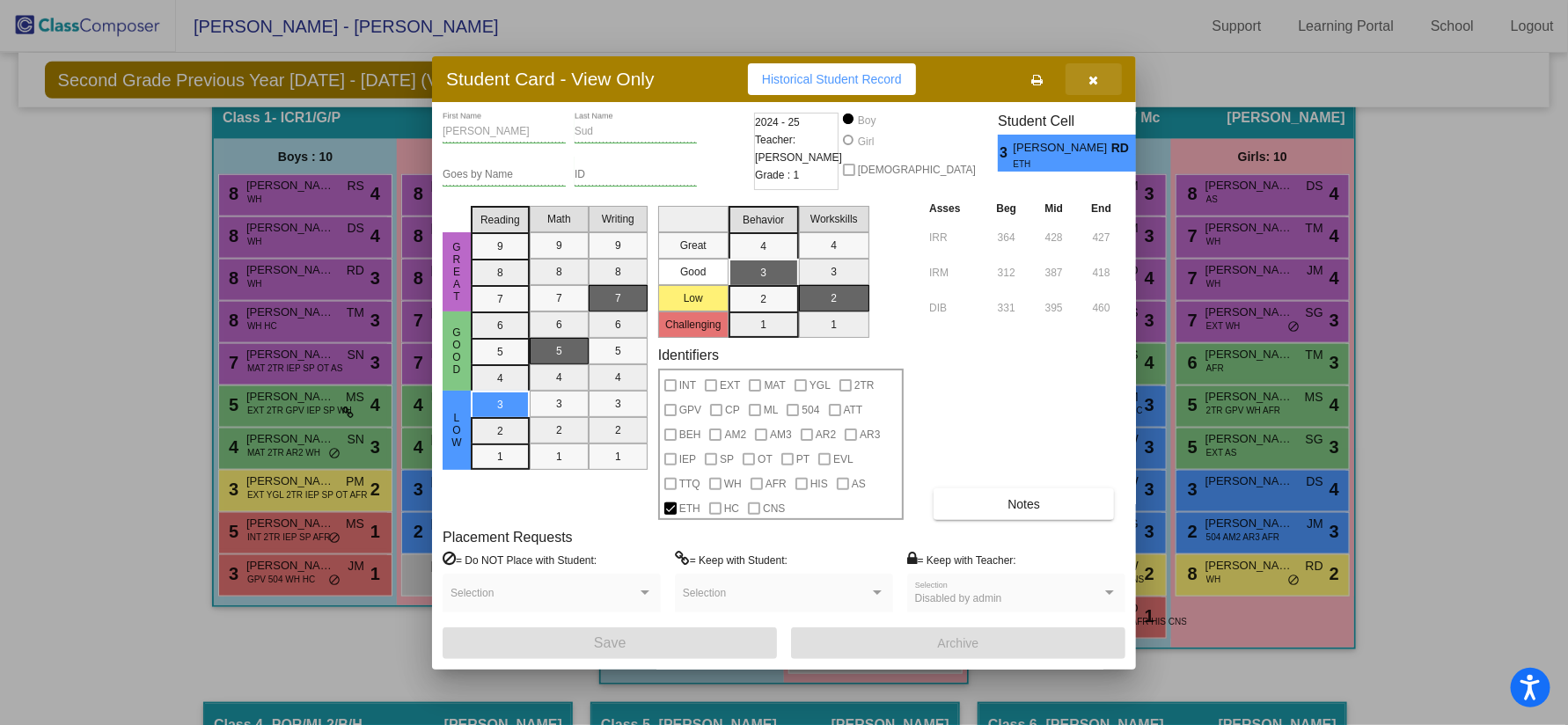
click at [1095, 78] on icon "button" at bounding box center [1094, 80] width 10 height 12
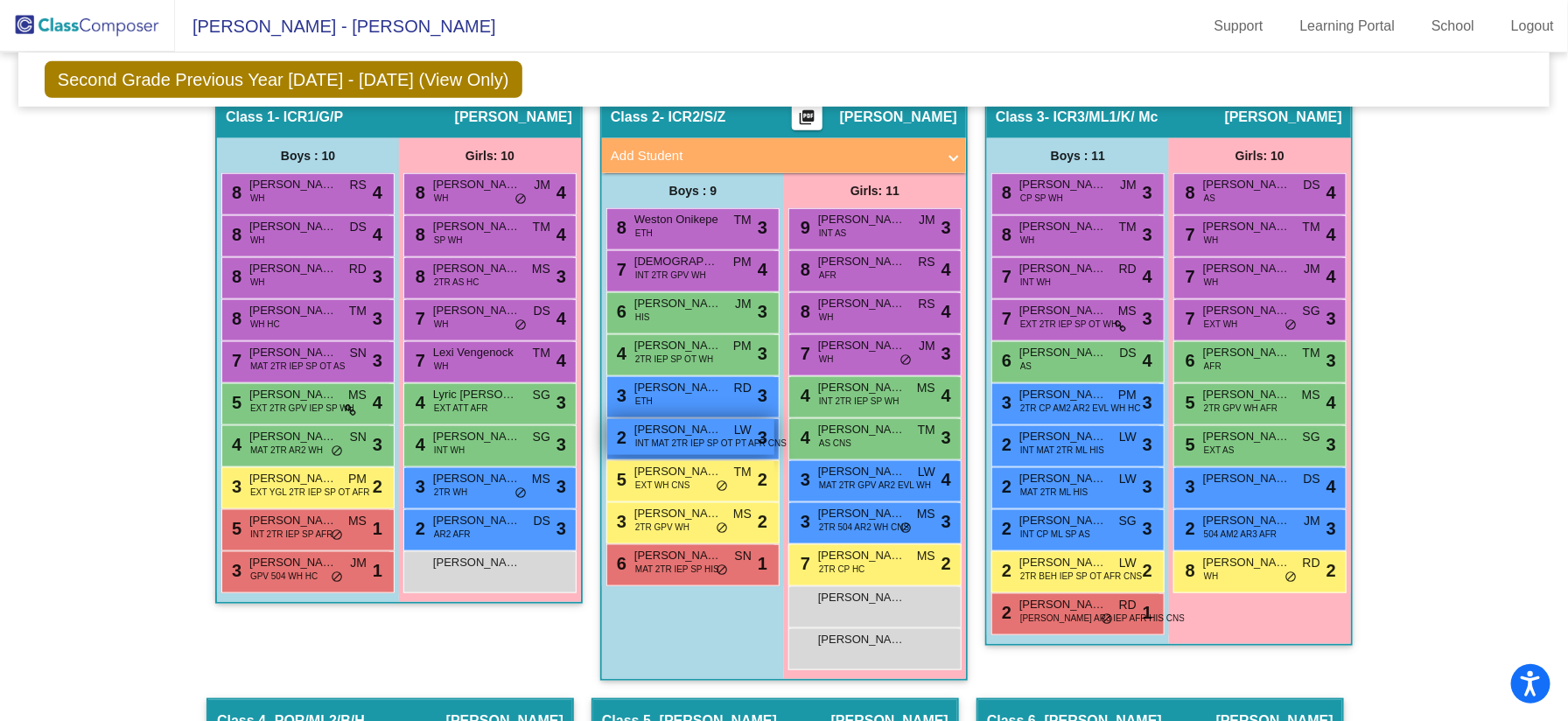
click at [720, 437] on span "INT MAT 2TR IEP SP OT PT AFR CNS" at bounding box center [711, 443] width 152 height 13
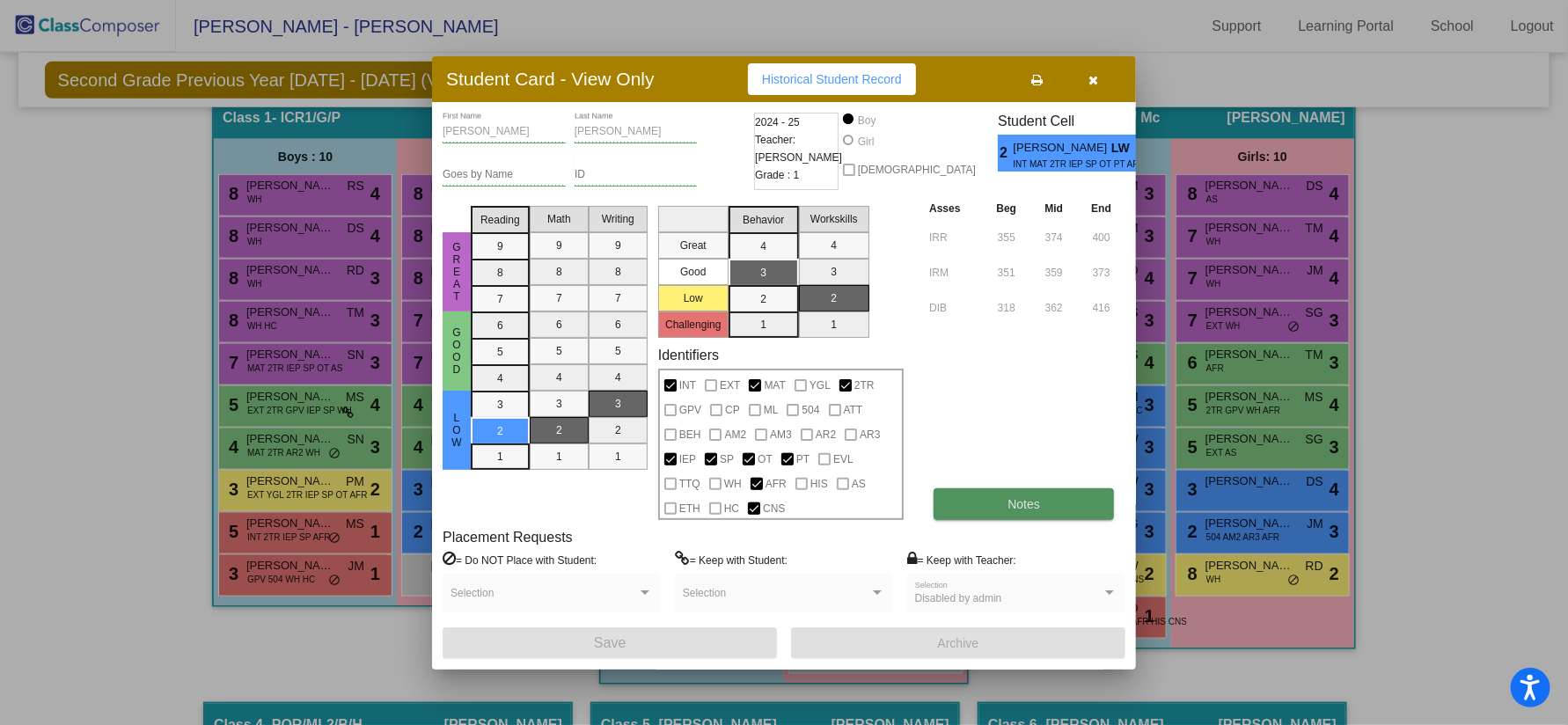
click at [948, 499] on button "Notes" at bounding box center [1023, 503] width 180 height 31
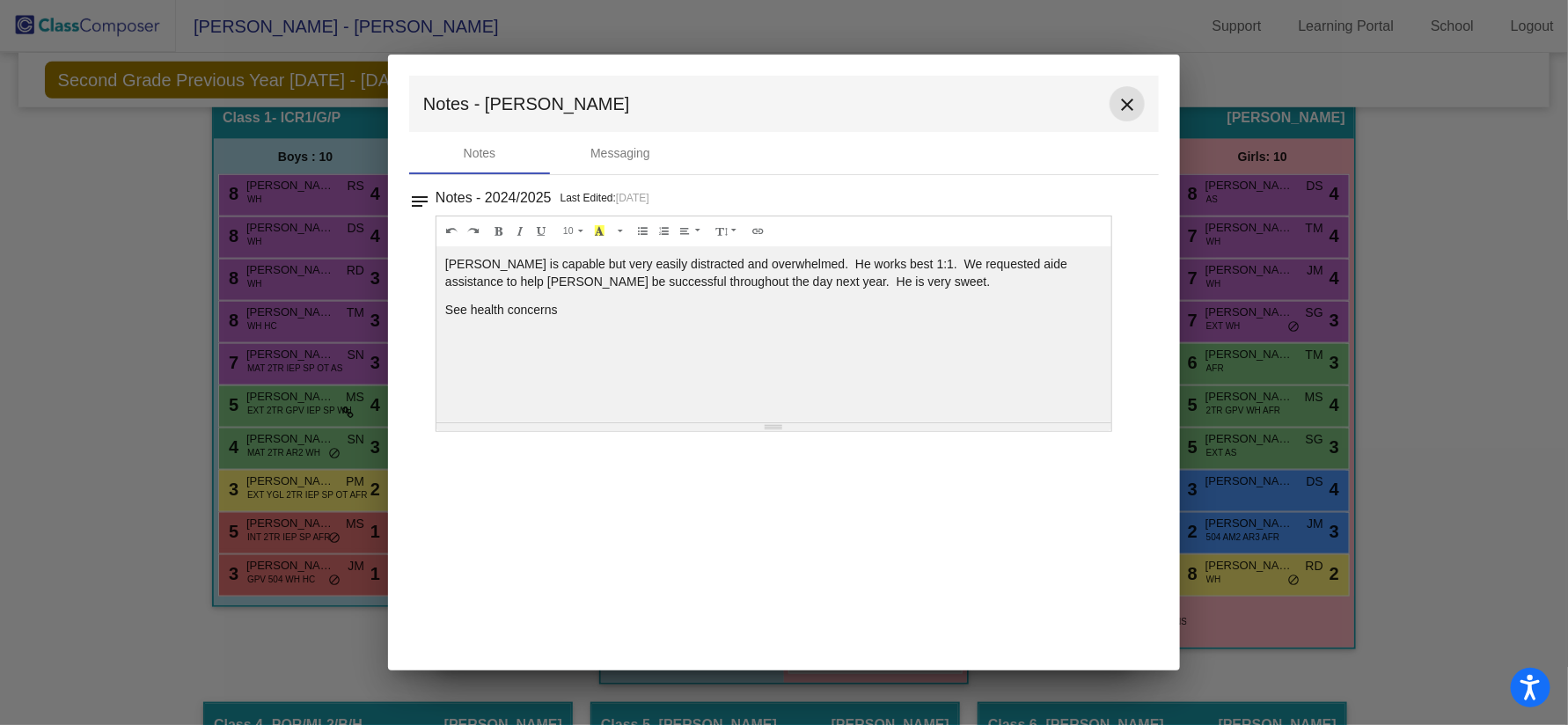
click at [1126, 97] on mat-icon "close" at bounding box center [1127, 105] width 21 height 21
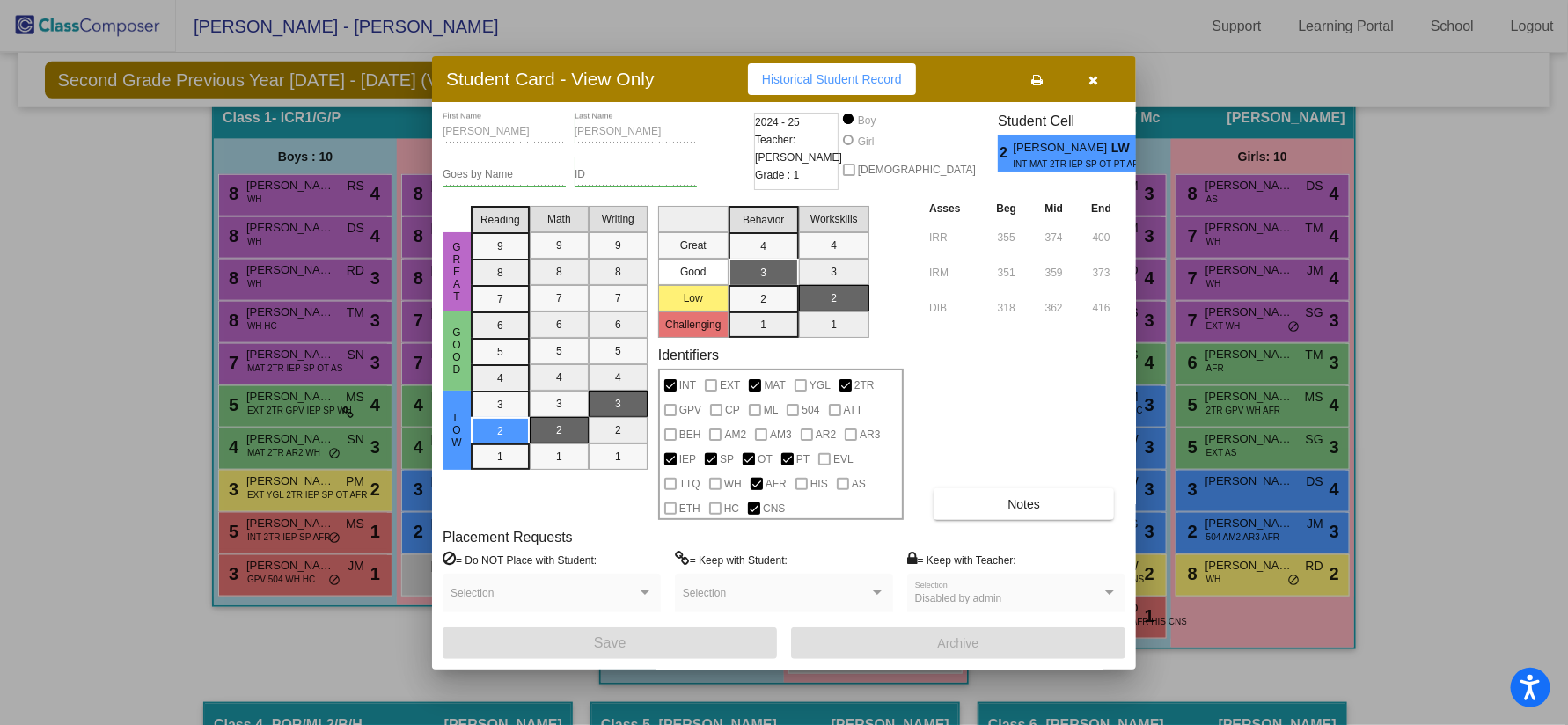
click at [1099, 74] on button "button" at bounding box center [1093, 78] width 56 height 31
